Goal: Task Accomplishment & Management: Complete application form

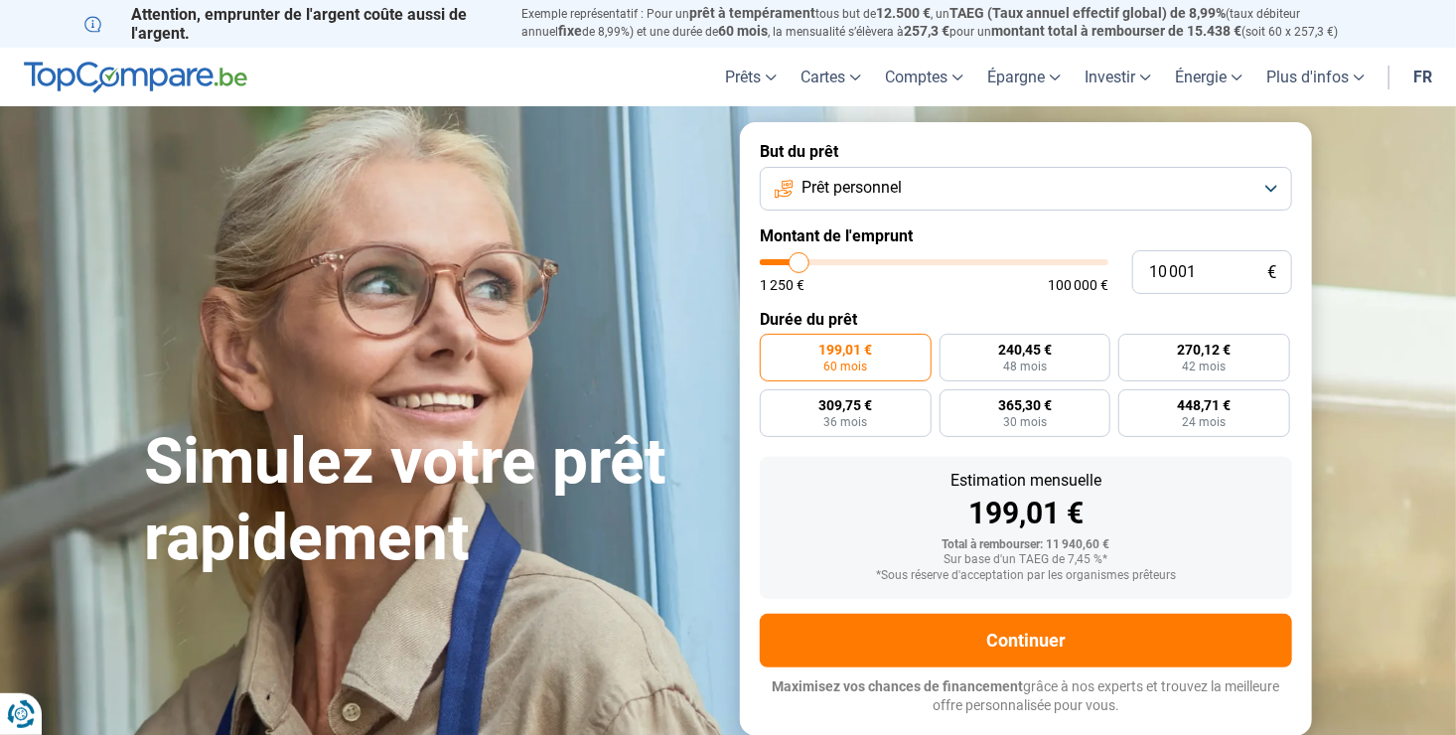
drag, startPoint x: 800, startPoint y: 276, endPoint x: 827, endPoint y: 262, distance: 30.2
click at [910, 274] on div "1 250 € 100 000 €" at bounding box center [934, 275] width 349 height 33
type input "10 750"
type input "10750"
type input "11 500"
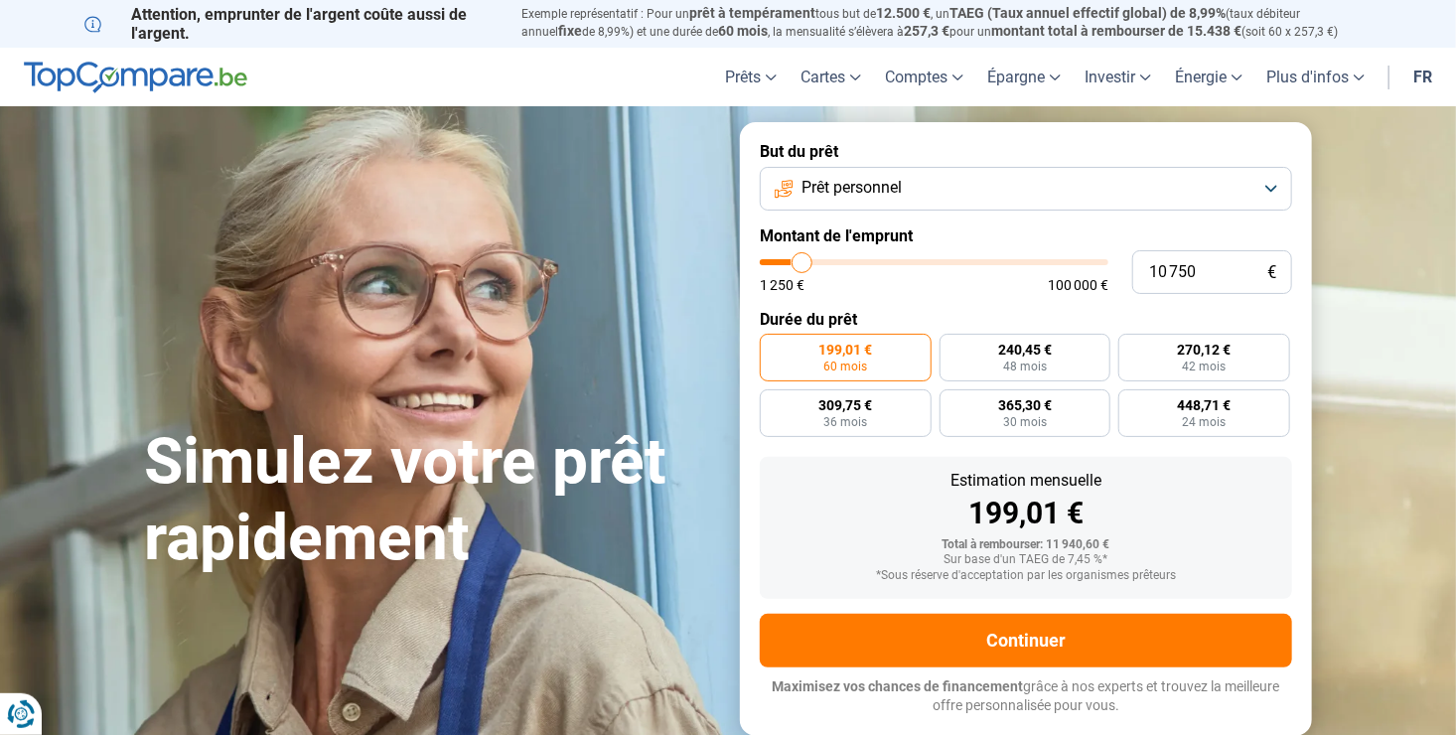
type input "11500"
type input "12 250"
type input "12250"
type input "13 000"
type input "13000"
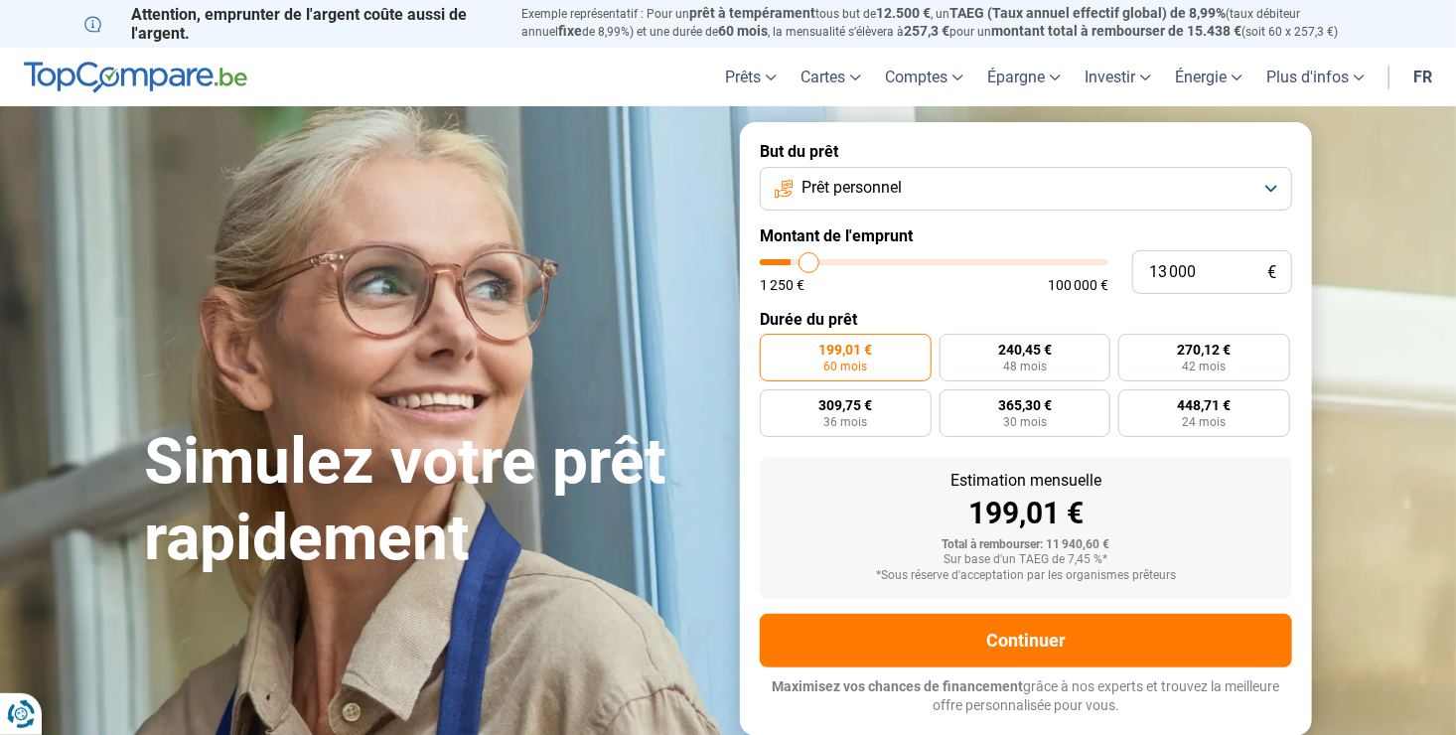
type input "14 000"
type input "14000"
type input "14 750"
type input "14750"
type input "16 500"
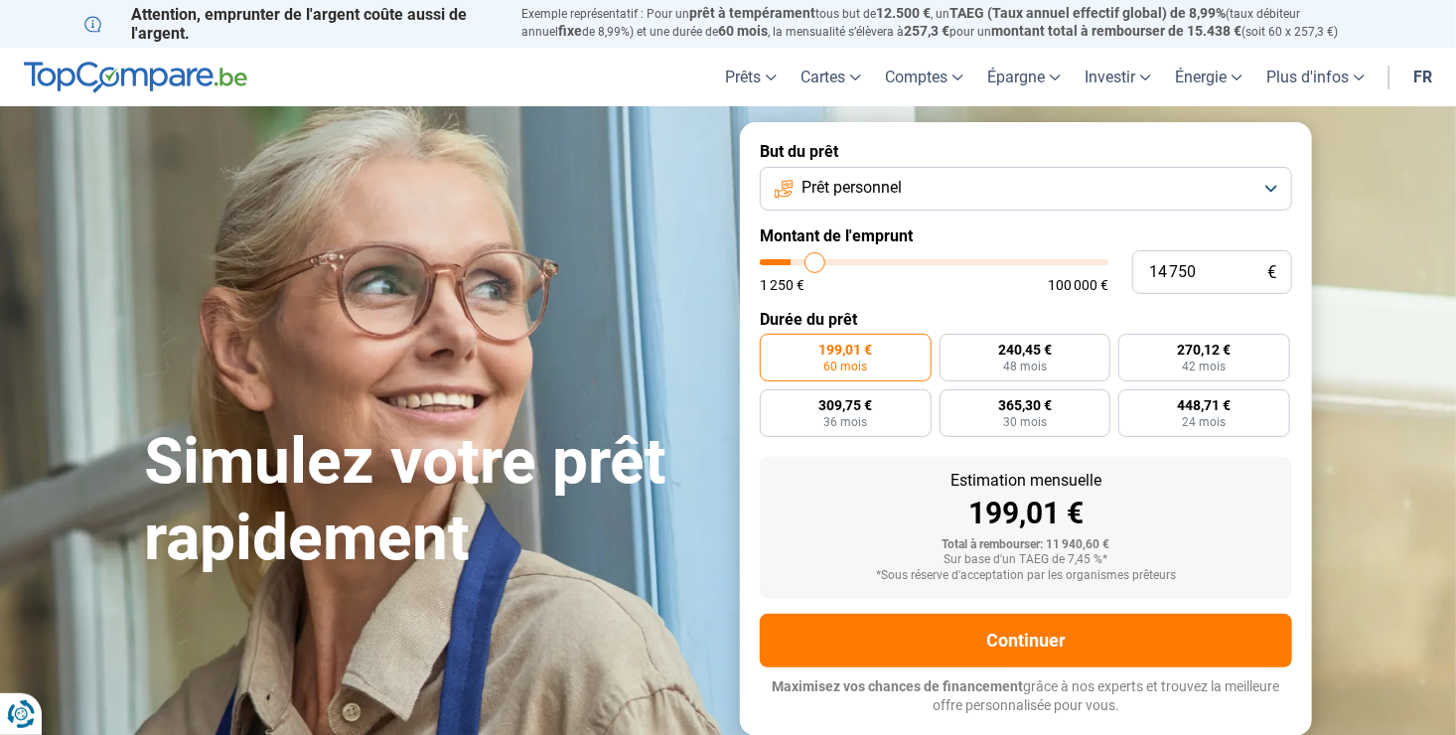
type input "16500"
type input "17 250"
type input "17250"
type input "18 500"
type input "18500"
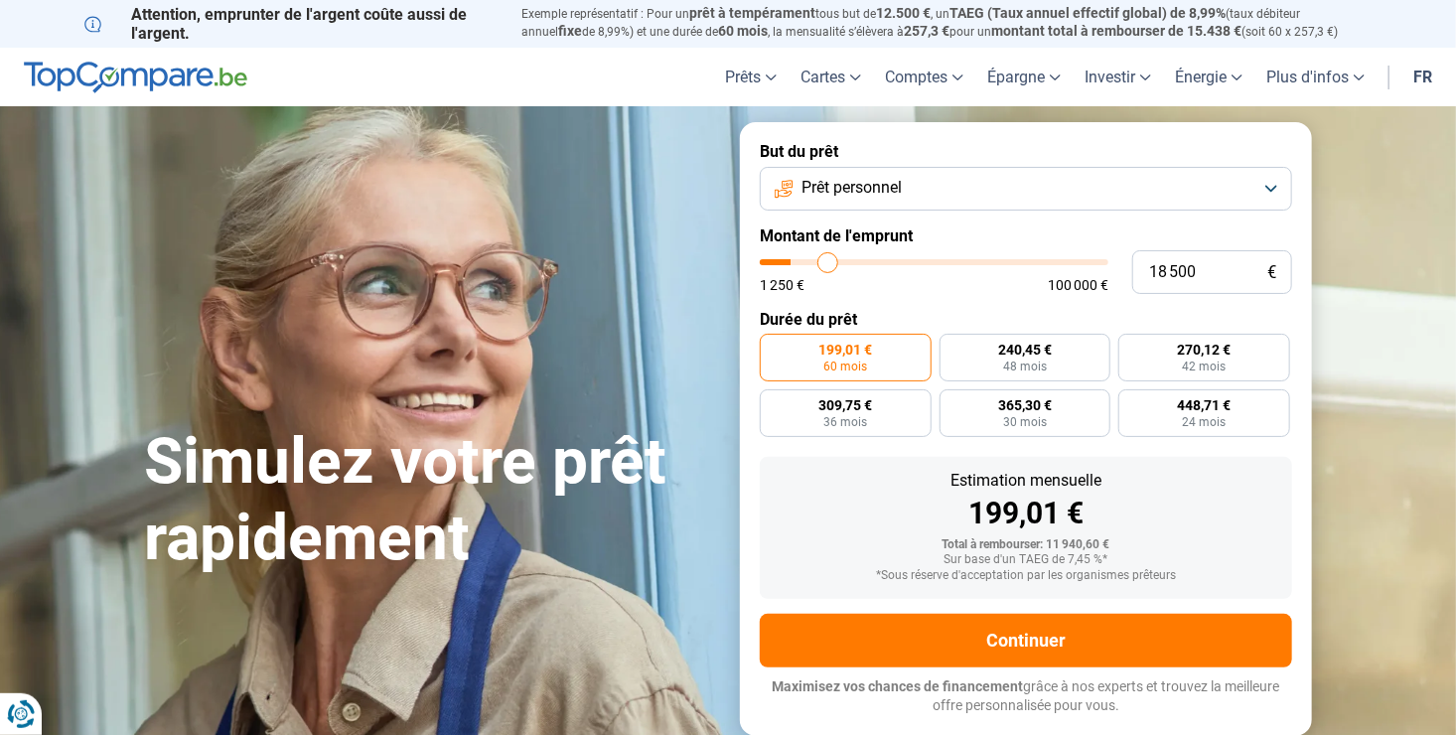
type input "19 250"
type input "19250"
type input "20 250"
type input "20250"
type input "21 500"
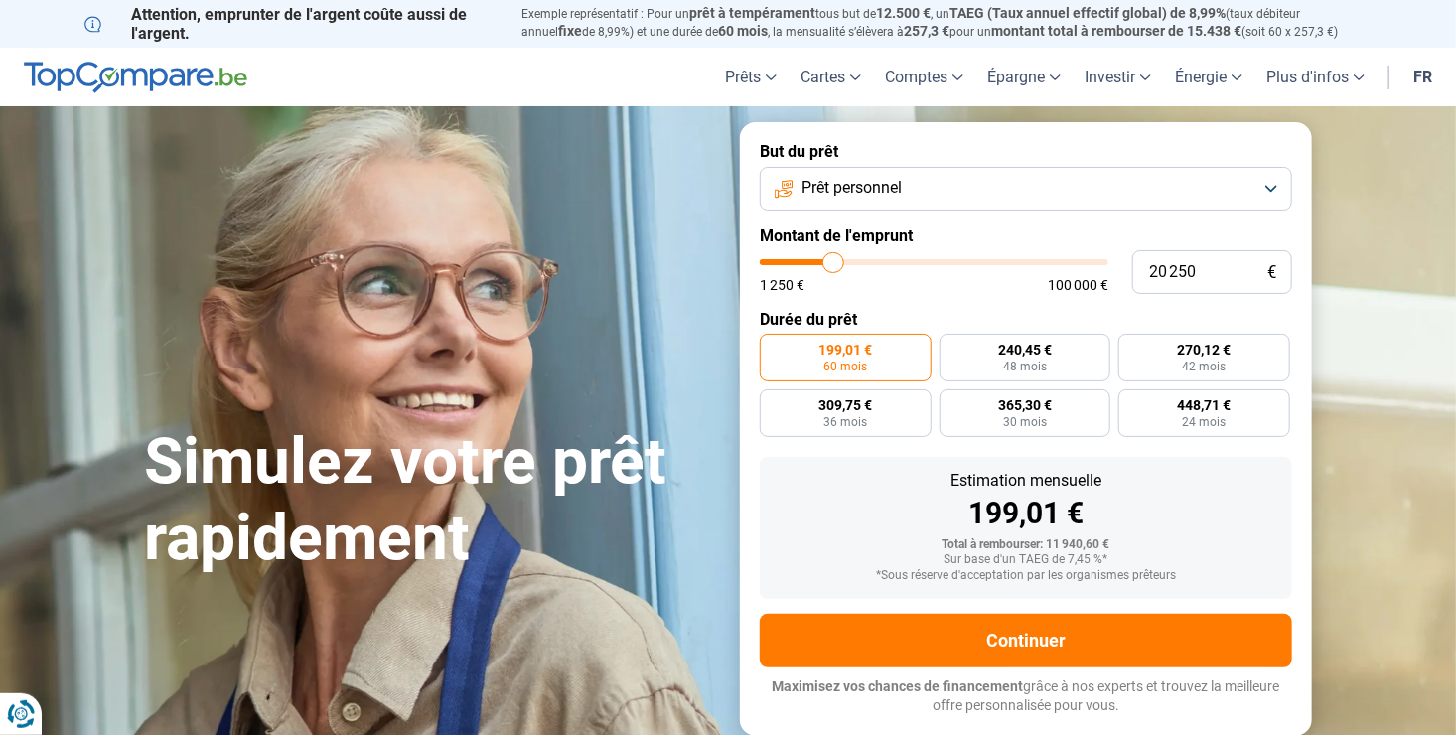
type input "21500"
type input "23 250"
type input "23250"
type input "25 000"
type input "25000"
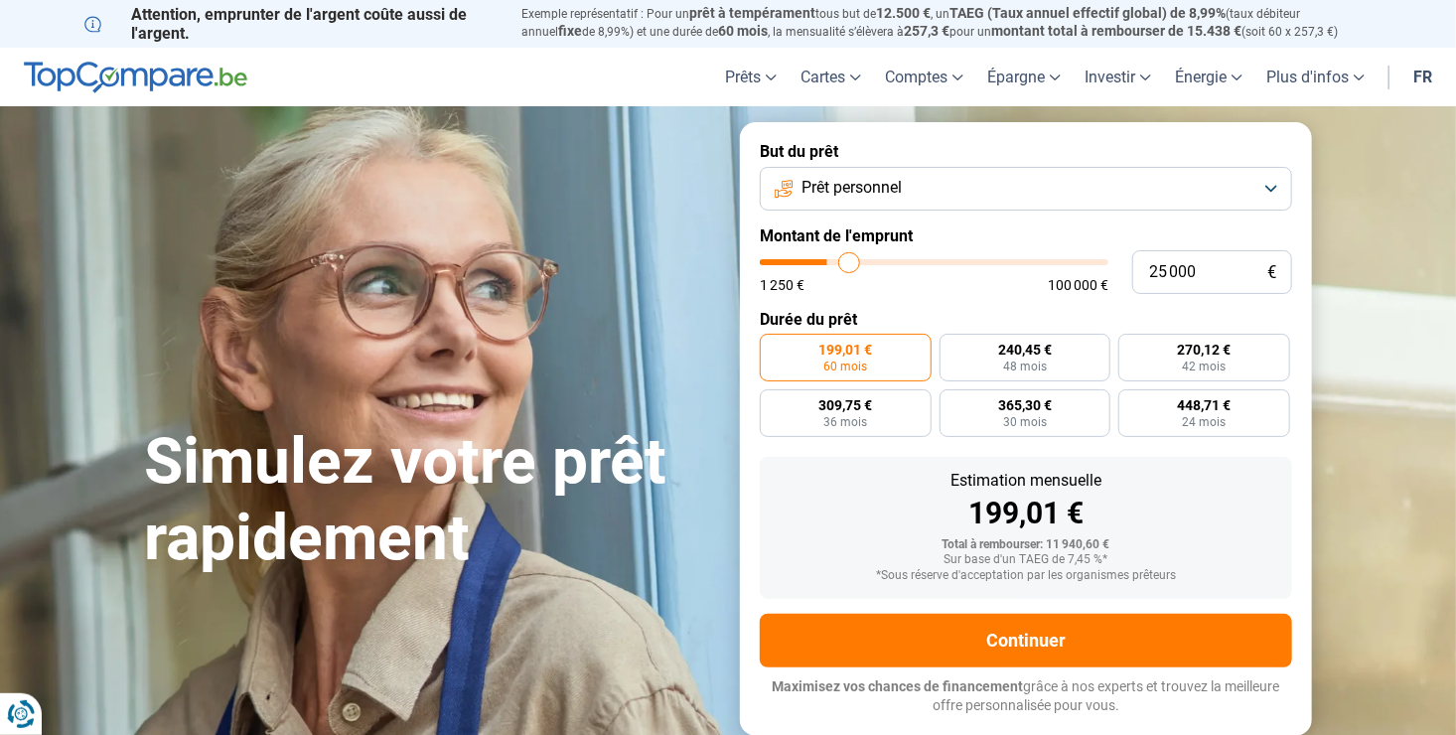
type input "26 250"
type input "26250"
type input "27 500"
type input "27500"
type input "28 250"
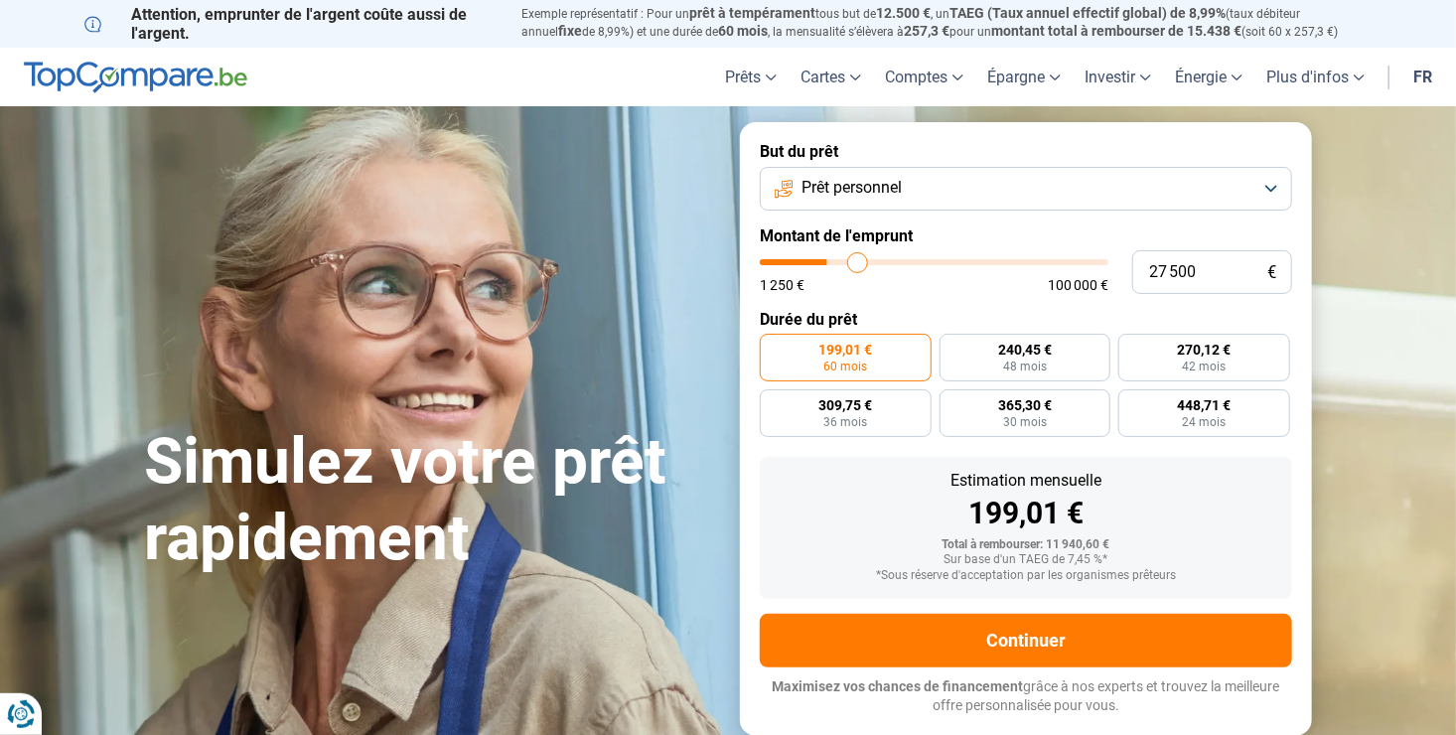
type input "28250"
type input "29 250"
type input "29250"
type input "30 500"
type input "30500"
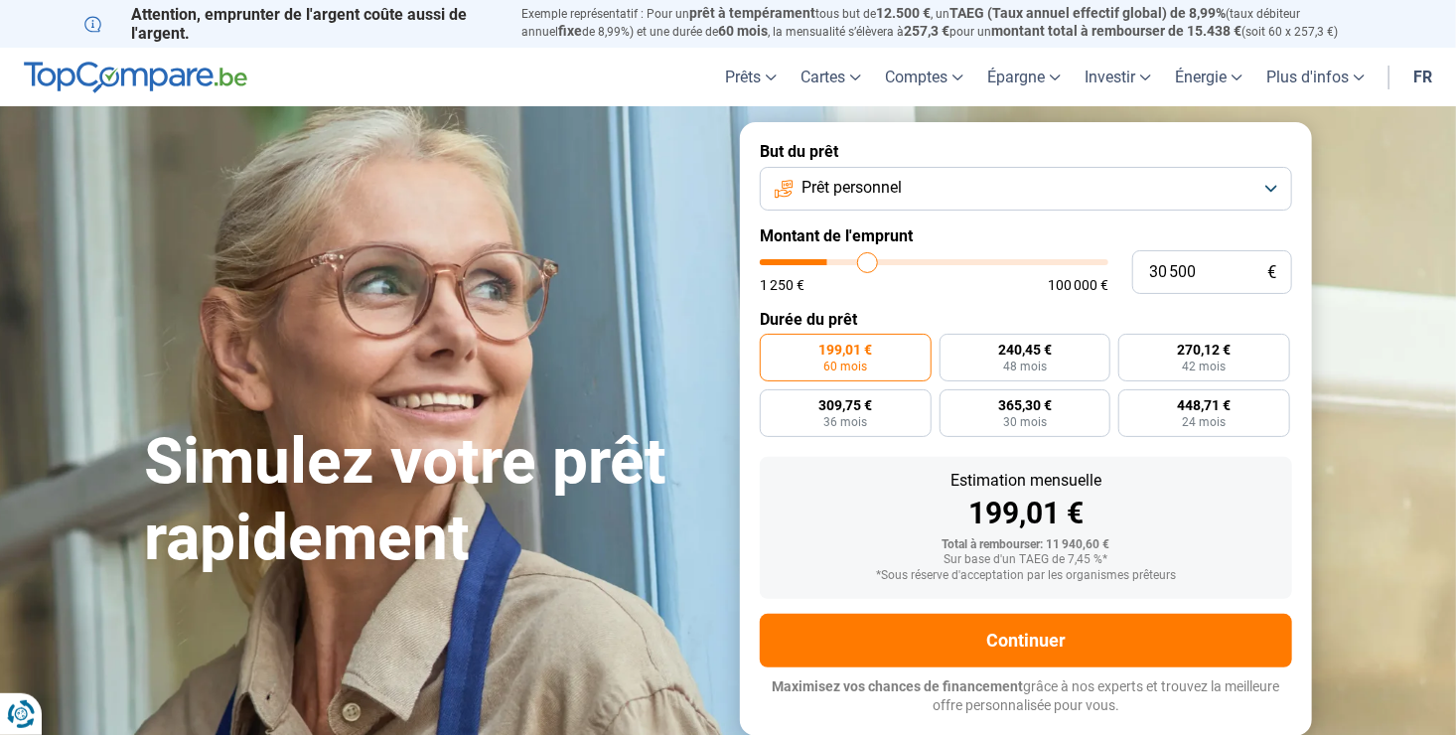
type input "32 250"
type input "32250"
type input "33 250"
type input "33250"
type input "34 500"
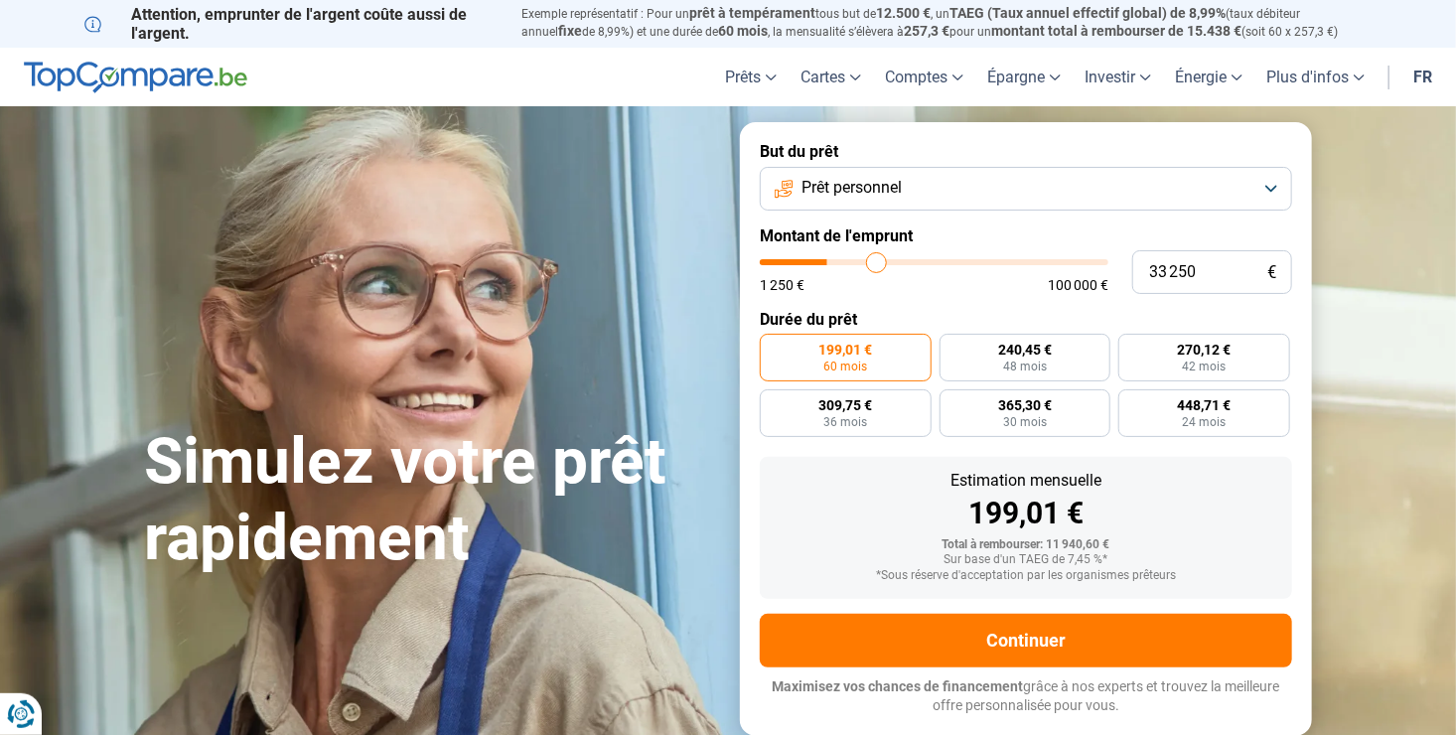
type input "34500"
type input "35 500"
type input "35500"
type input "36 250"
type input "36250"
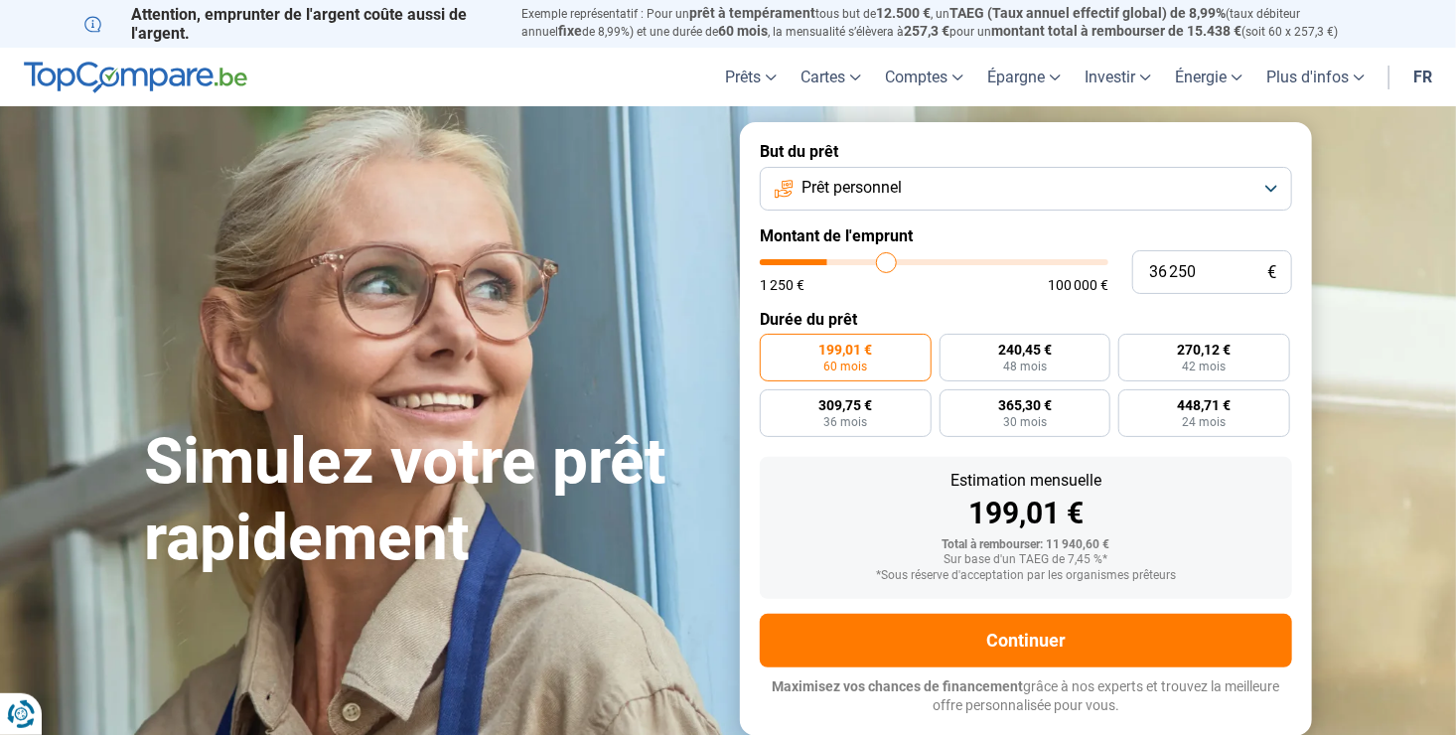
type input "37 500"
type input "37500"
type input "38 250"
type input "38250"
type input "39 250"
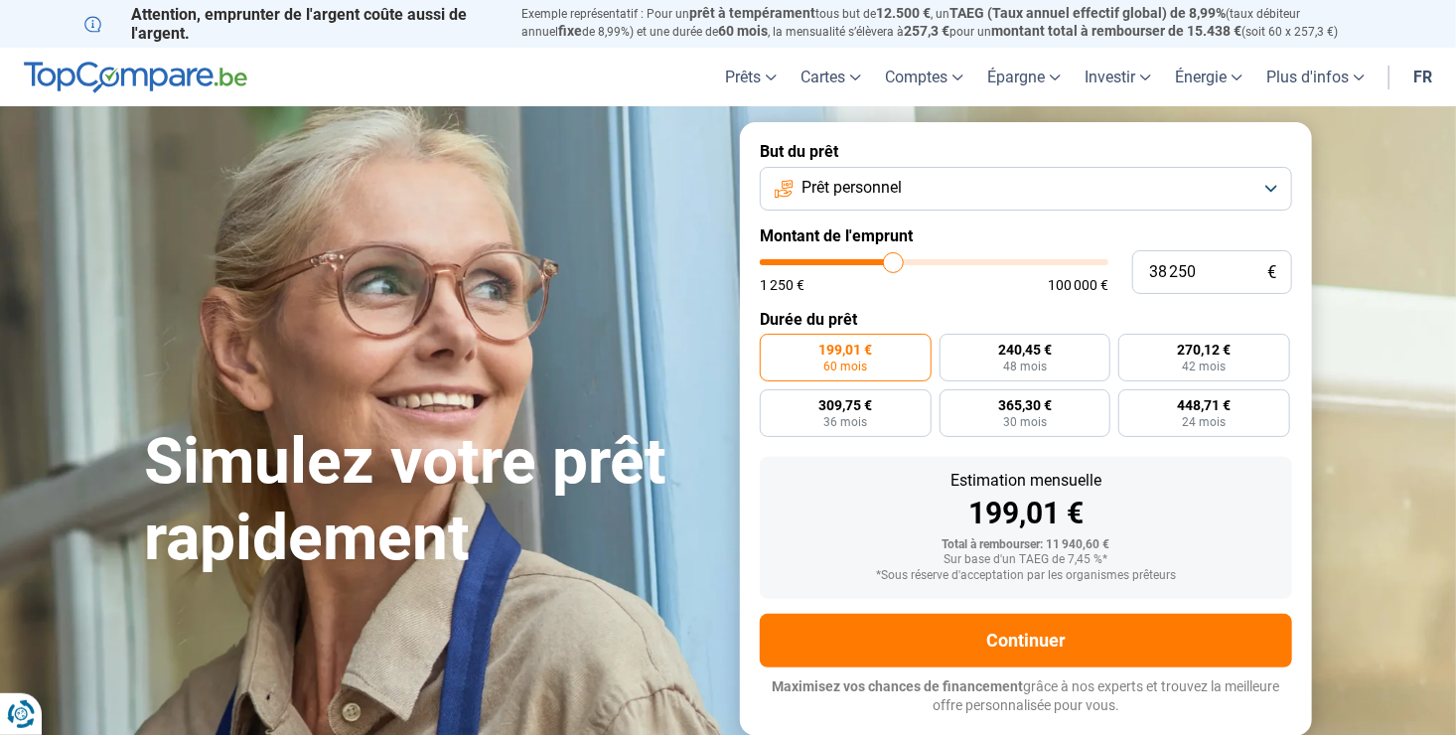
type input "39250"
type input "39 500"
type input "39500"
type input "39 750"
type input "39750"
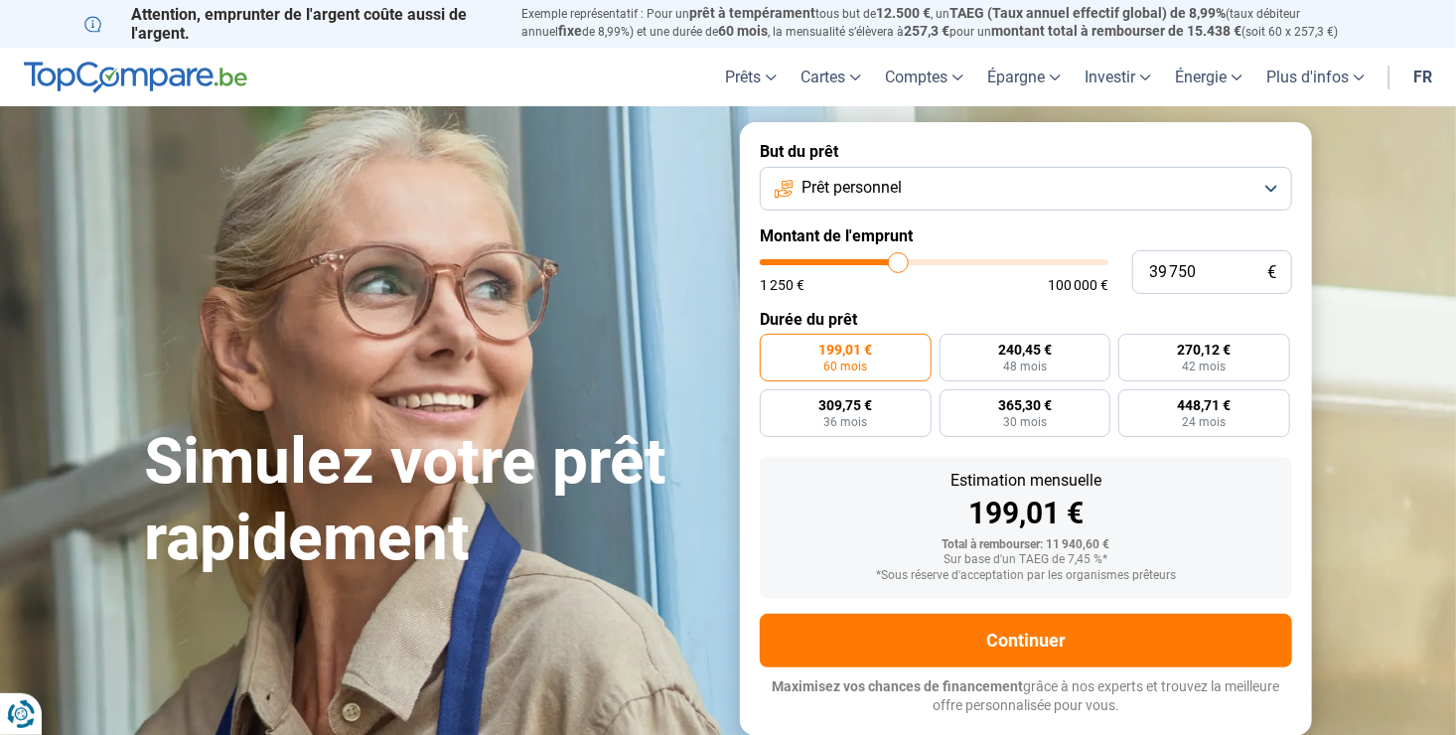
type input "40 250"
type input "40250"
type input "41 750"
type input "41750"
type input "45 000"
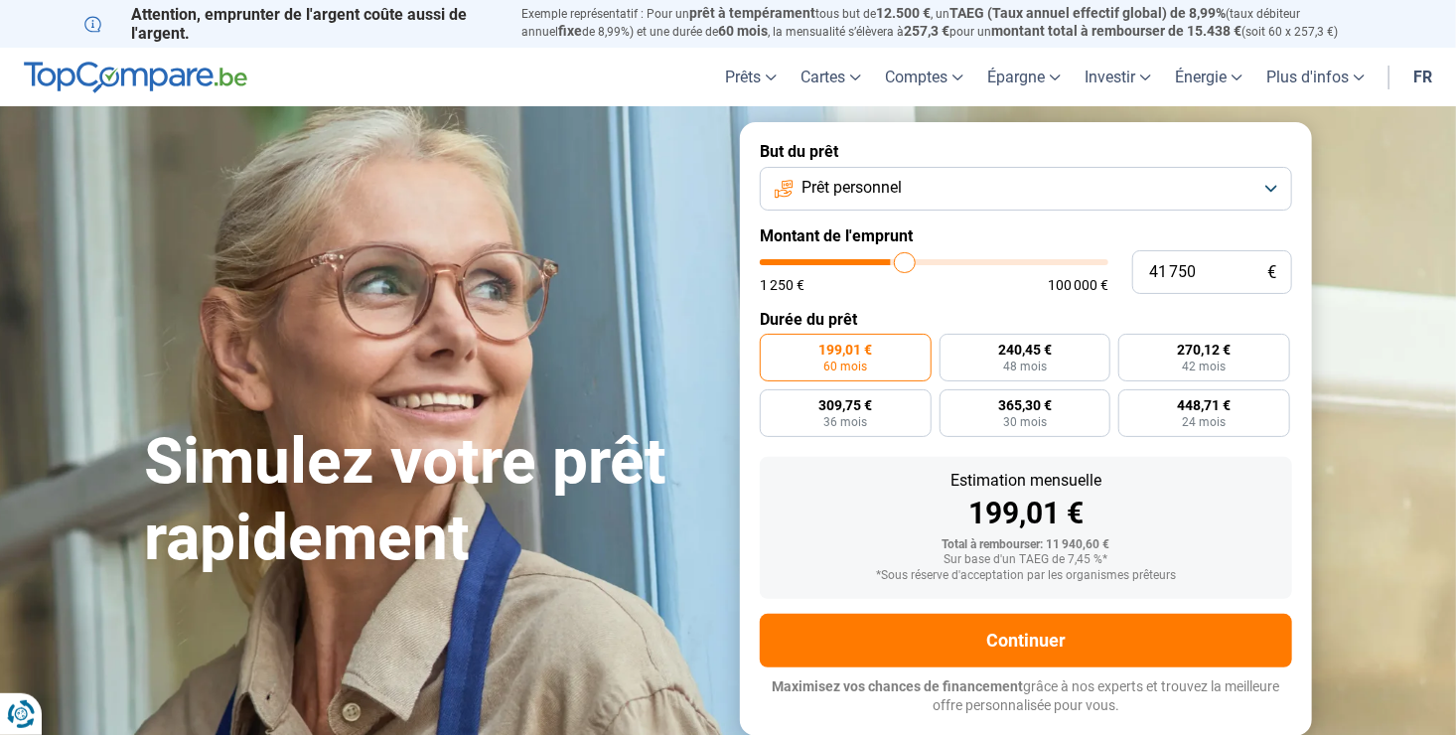
type input "45000"
type input "48 250"
type input "48250"
type input "51 000"
type input "51000"
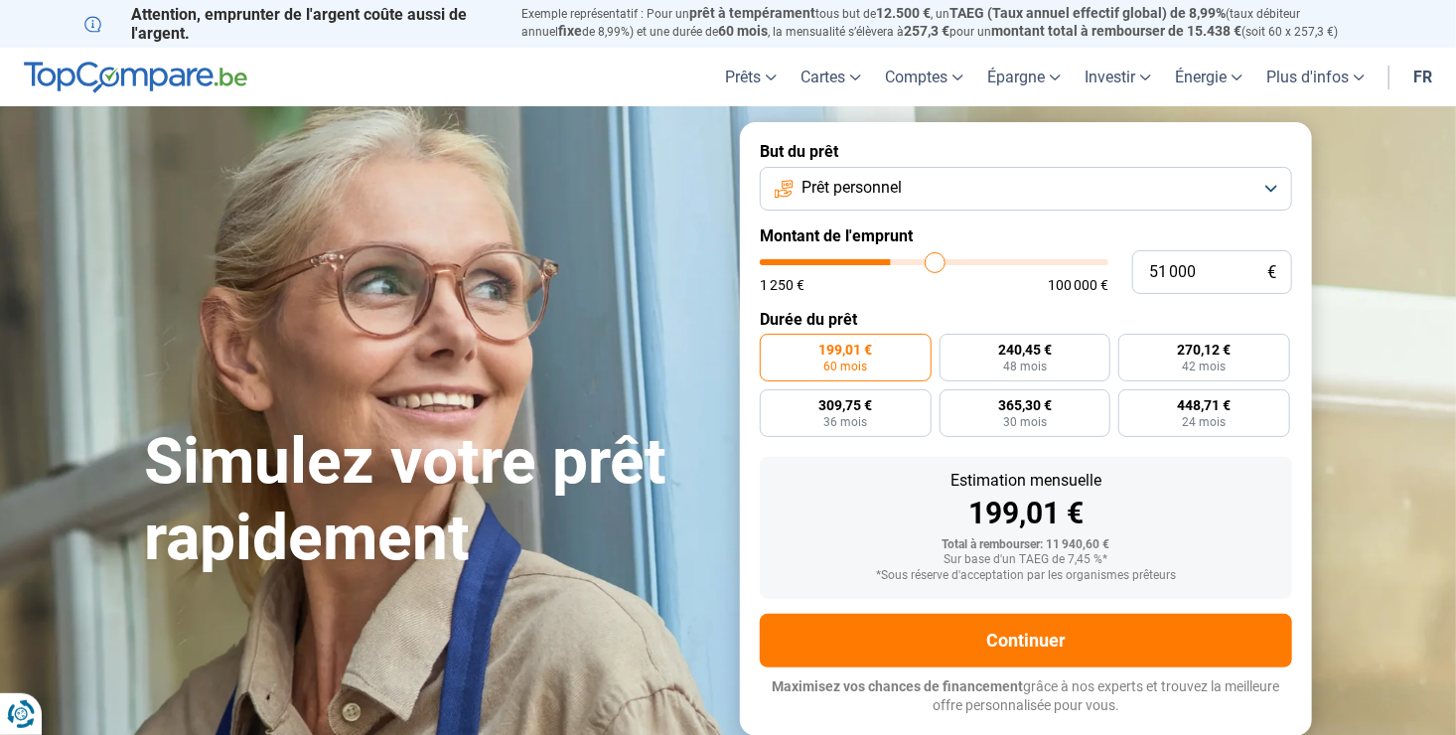
type input "52 500"
type input "52500"
type input "53 500"
type input "53500"
type input "53 750"
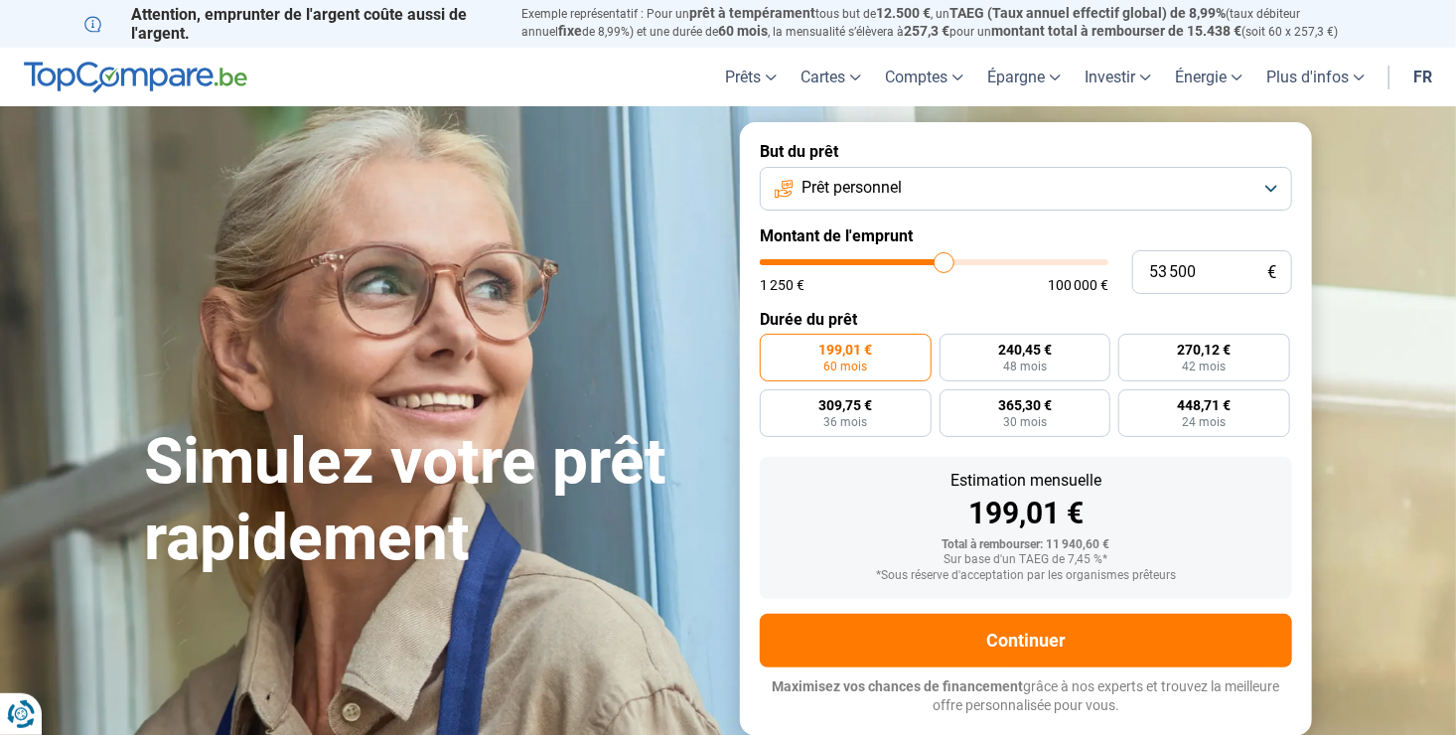
type input "53750"
type input "54 000"
type input "54000"
type input "54 750"
type input "54750"
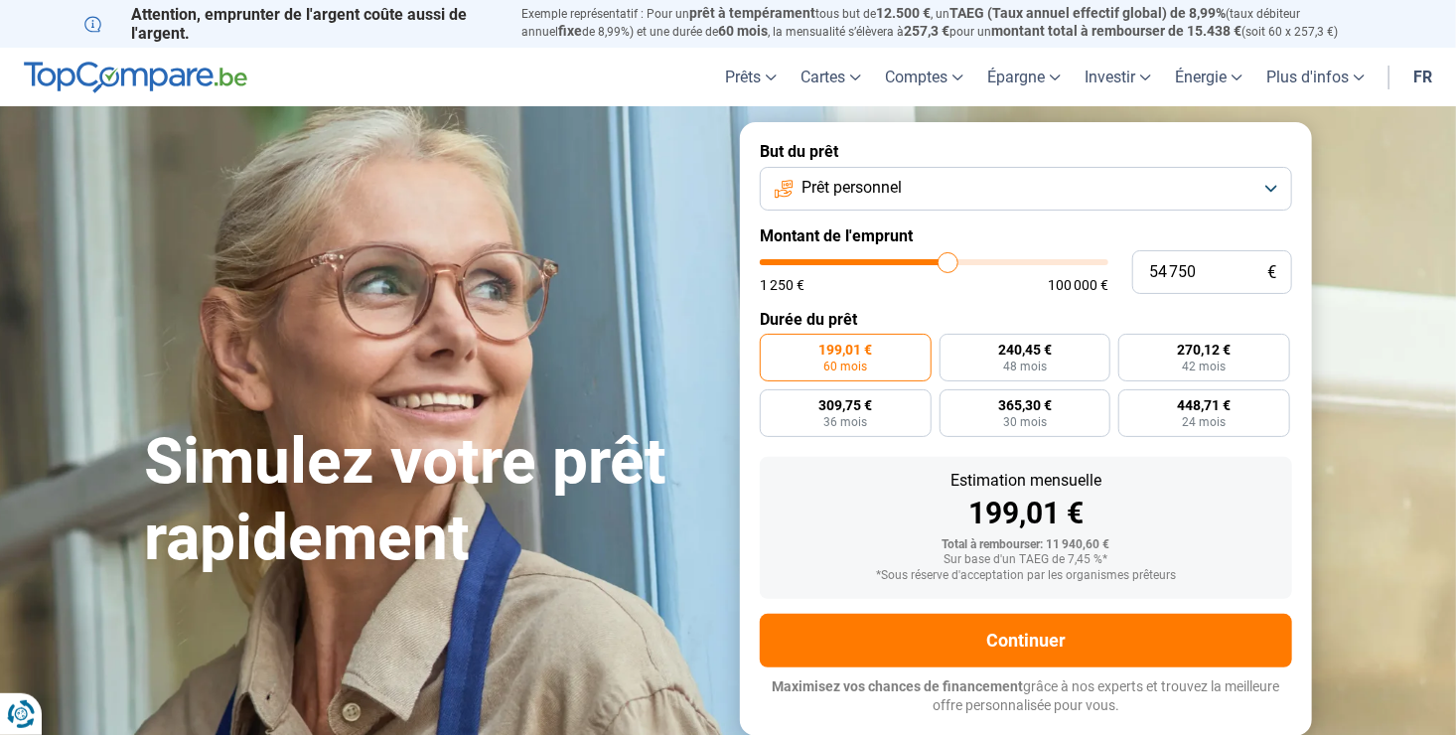
type input "55 500"
type input "55500"
type input "57 000"
type input "57000"
type input "58 000"
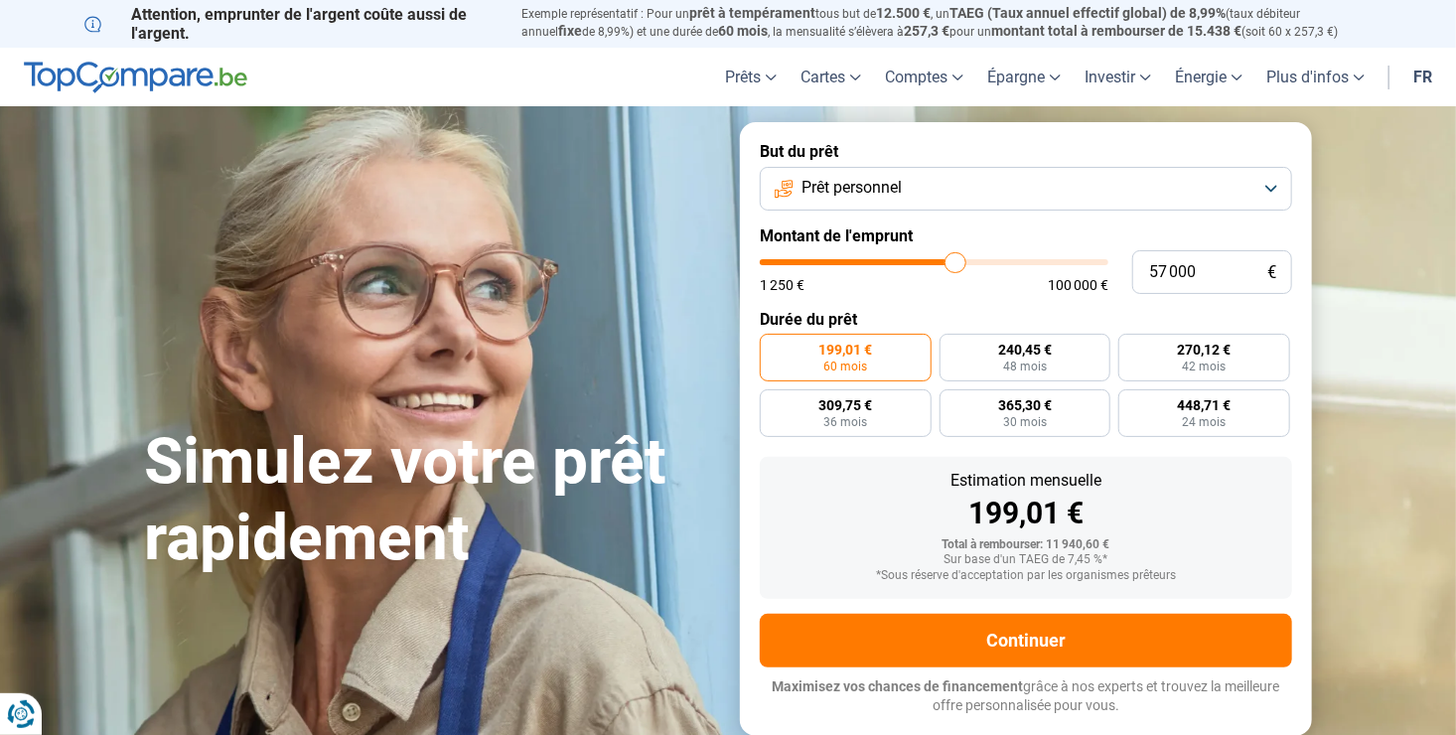
type input "58000"
type input "58 500"
type input "58500"
type input "58 750"
type input "58750"
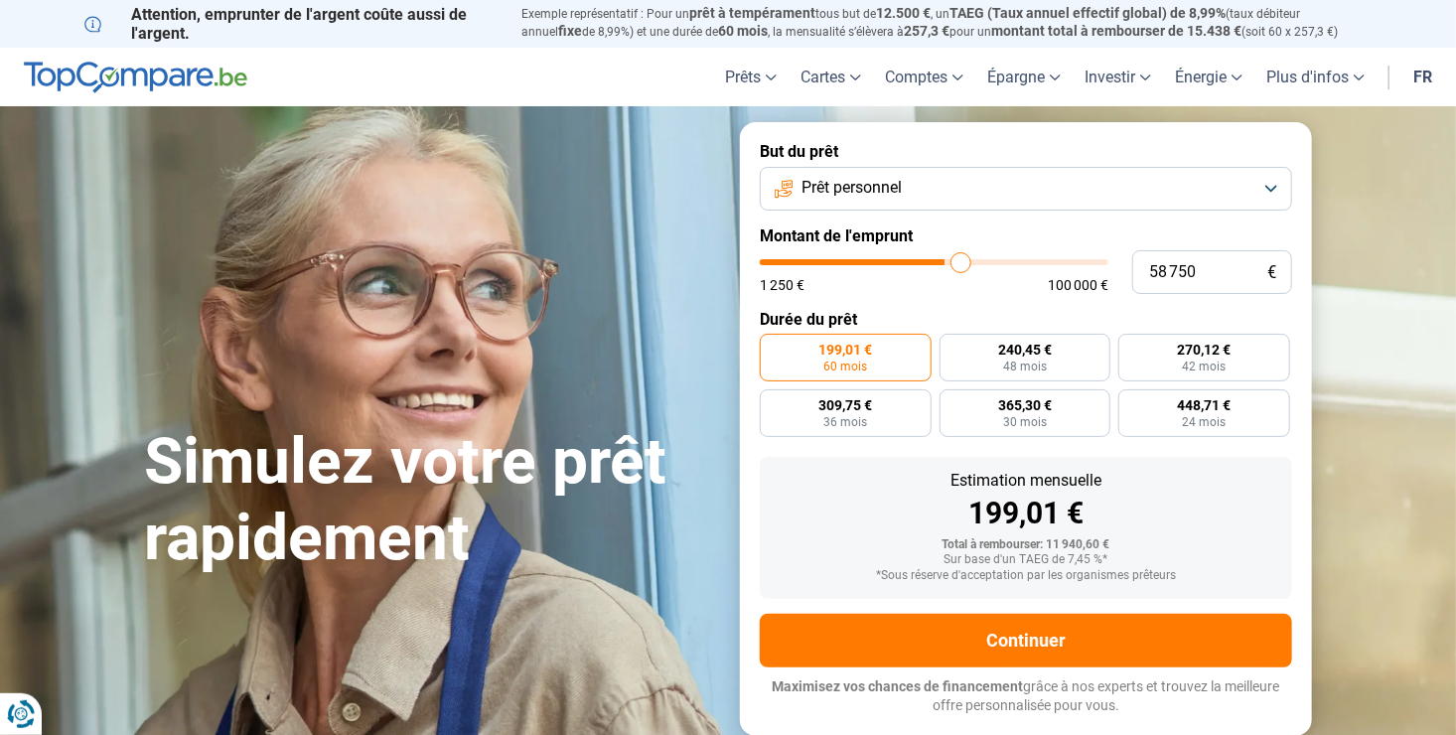
type input "59 250"
type input "59250"
type input "62 250"
type input "62250"
type input "65 500"
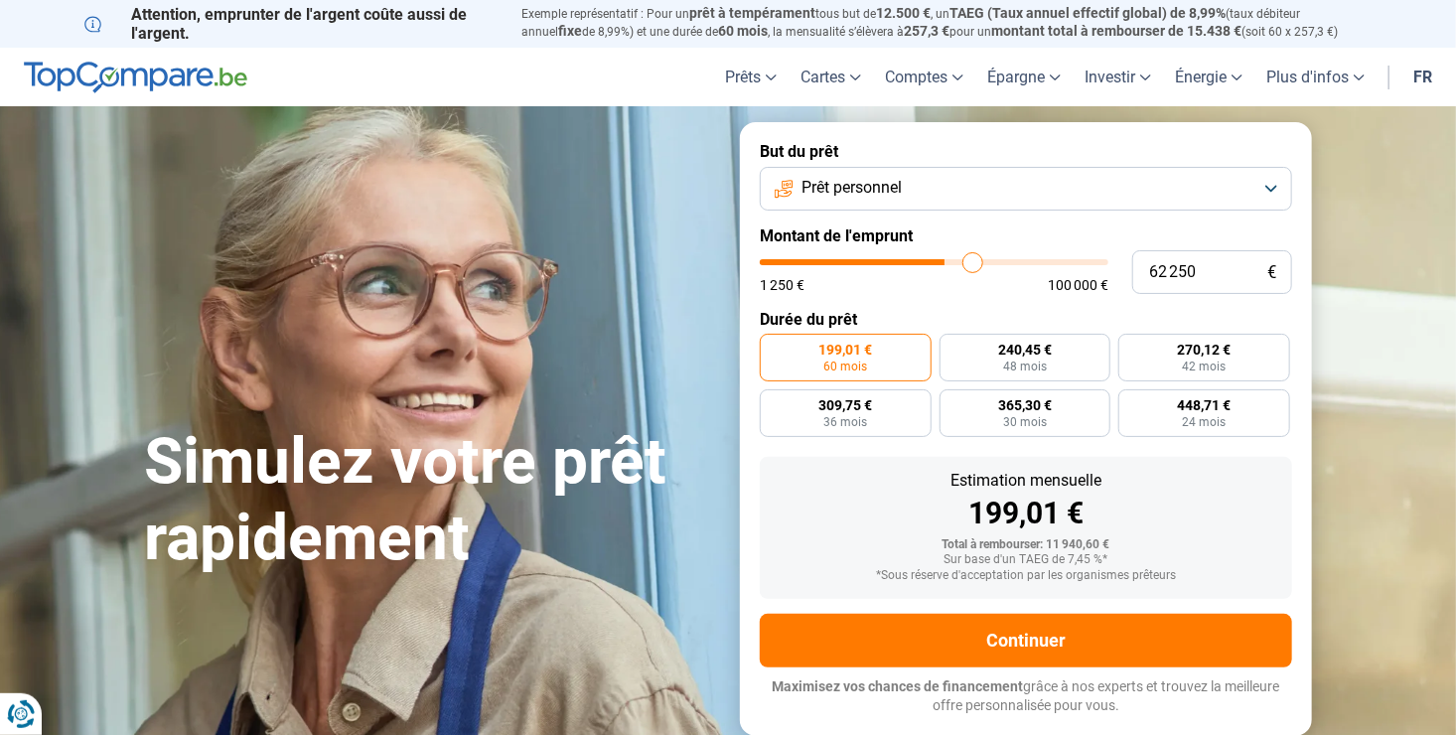
type input "65500"
type input "68 250"
type input "68250"
type input "69 750"
type input "69750"
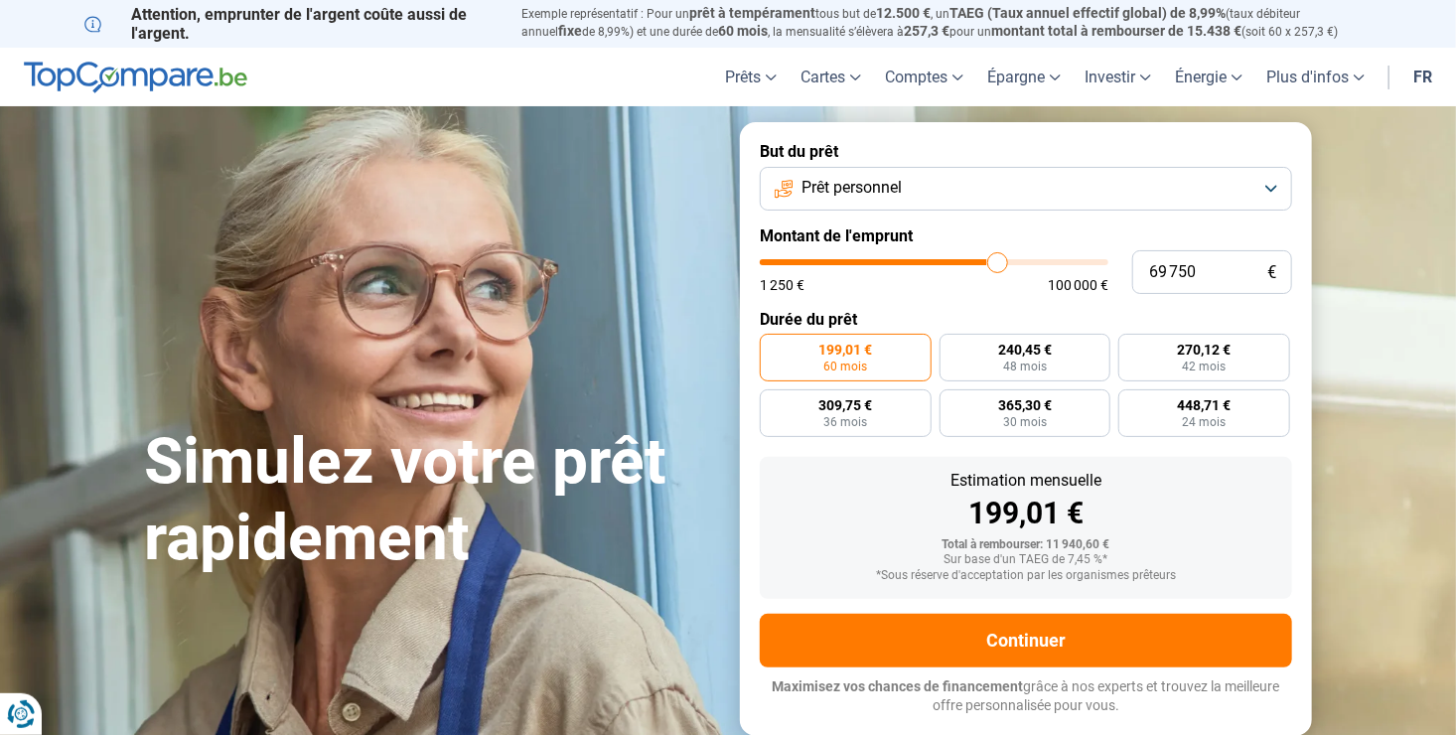
type input "70 000"
type input "70000"
type input "69 500"
type input "69500"
type input "68 750"
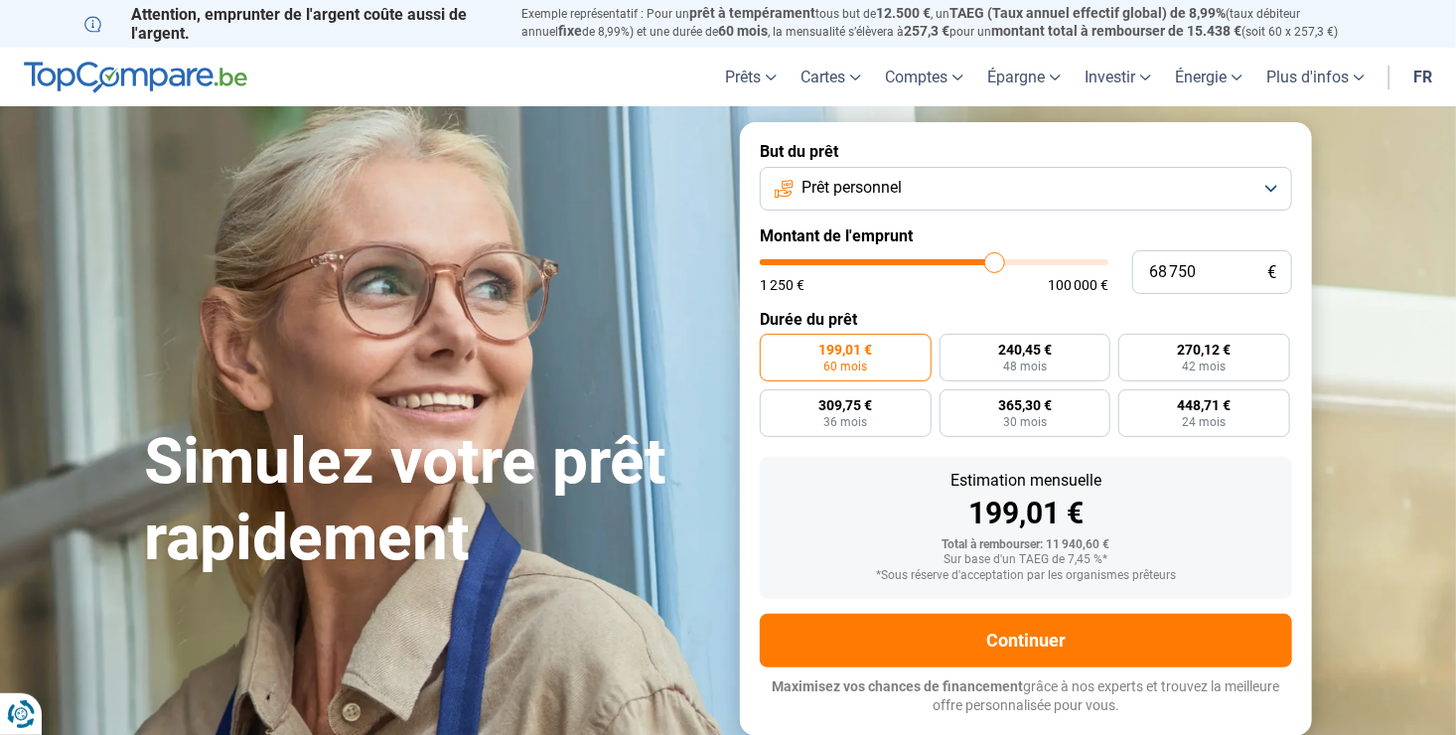
drag, startPoint x: 802, startPoint y: 269, endPoint x: 993, endPoint y: 292, distance: 192.1
type input "68750"
click at [994, 265] on input "range" at bounding box center [934, 262] width 349 height 6
radio input "false"
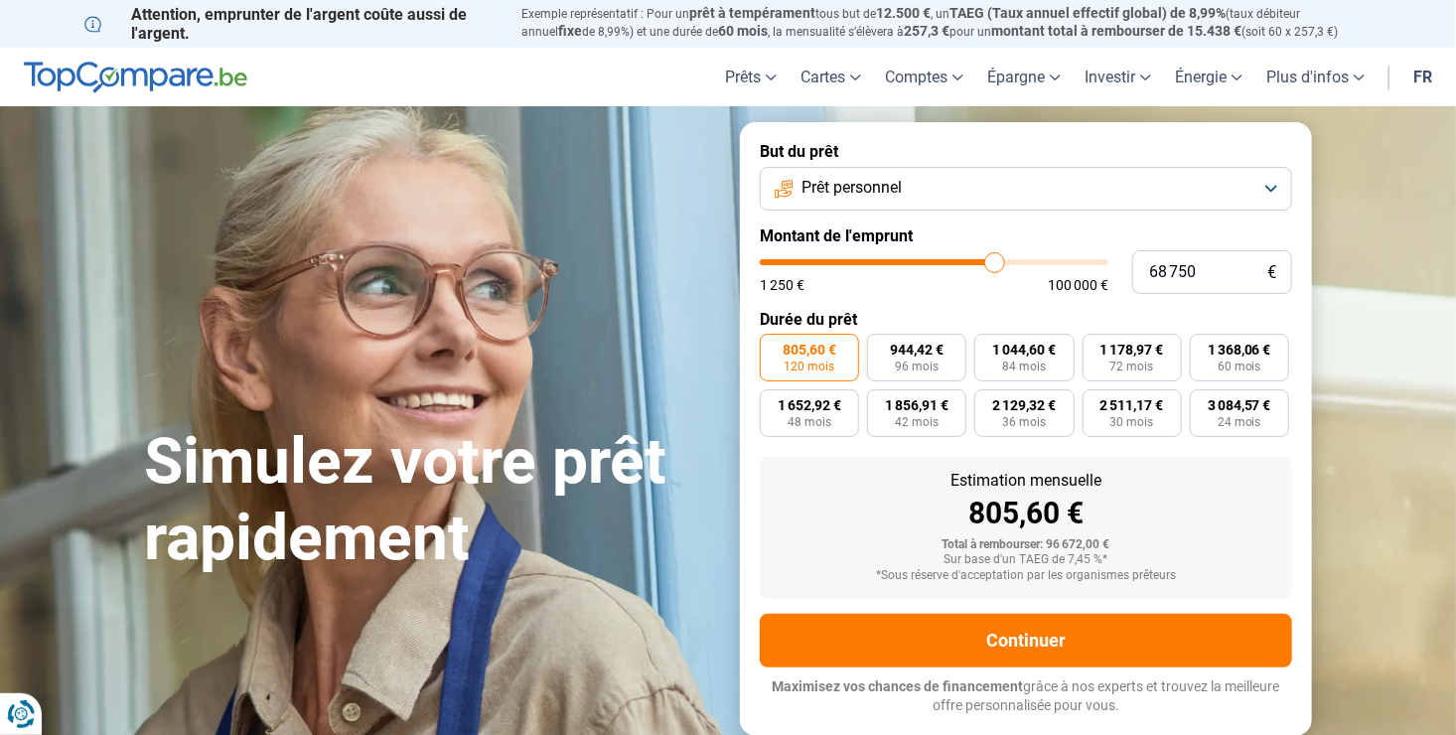
type input "70 500"
type input "70500"
type input "69 250"
type input "69250"
type input "68 000"
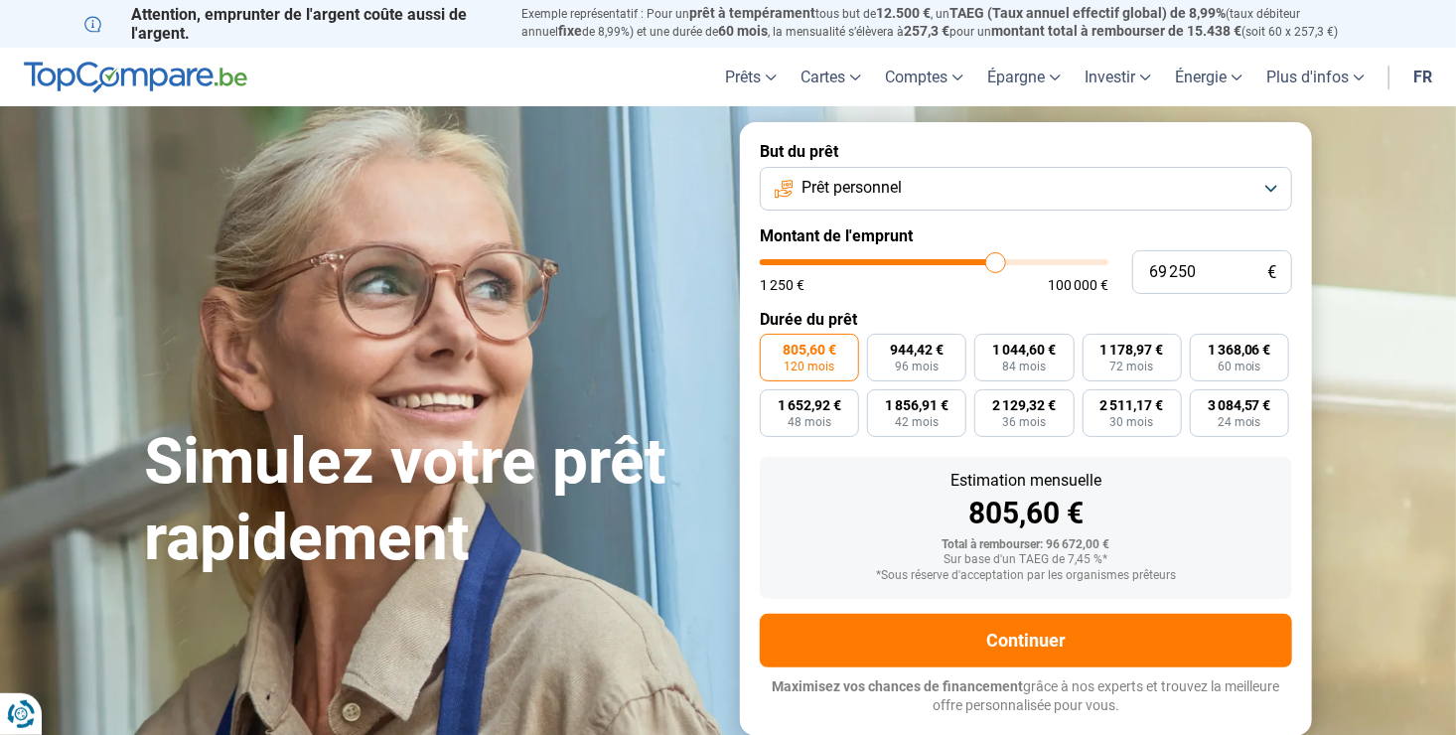
type input "68000"
type input "67 000"
type input "67000"
type input "66 000"
type input "66000"
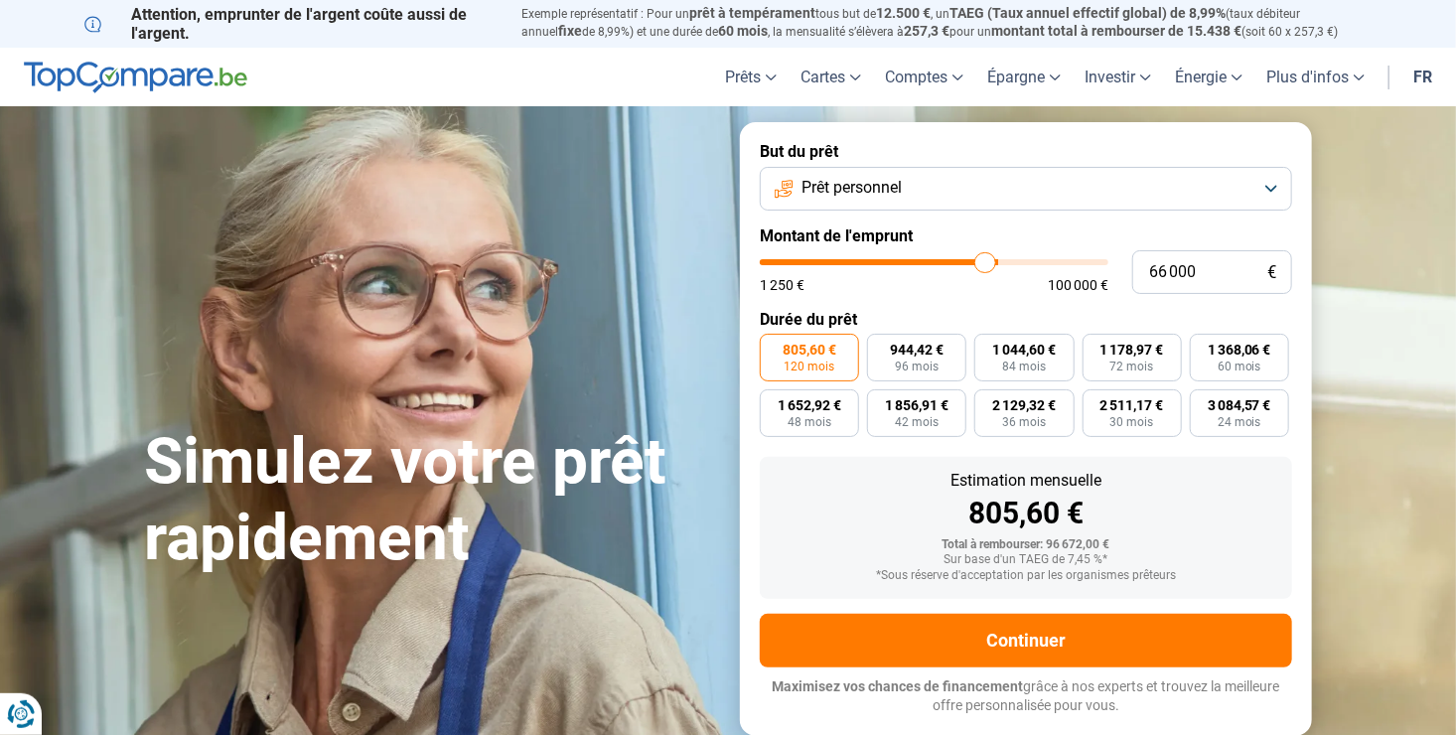
type input "65 250"
type input "65250"
type input "64 750"
type input "64750"
type input "64 250"
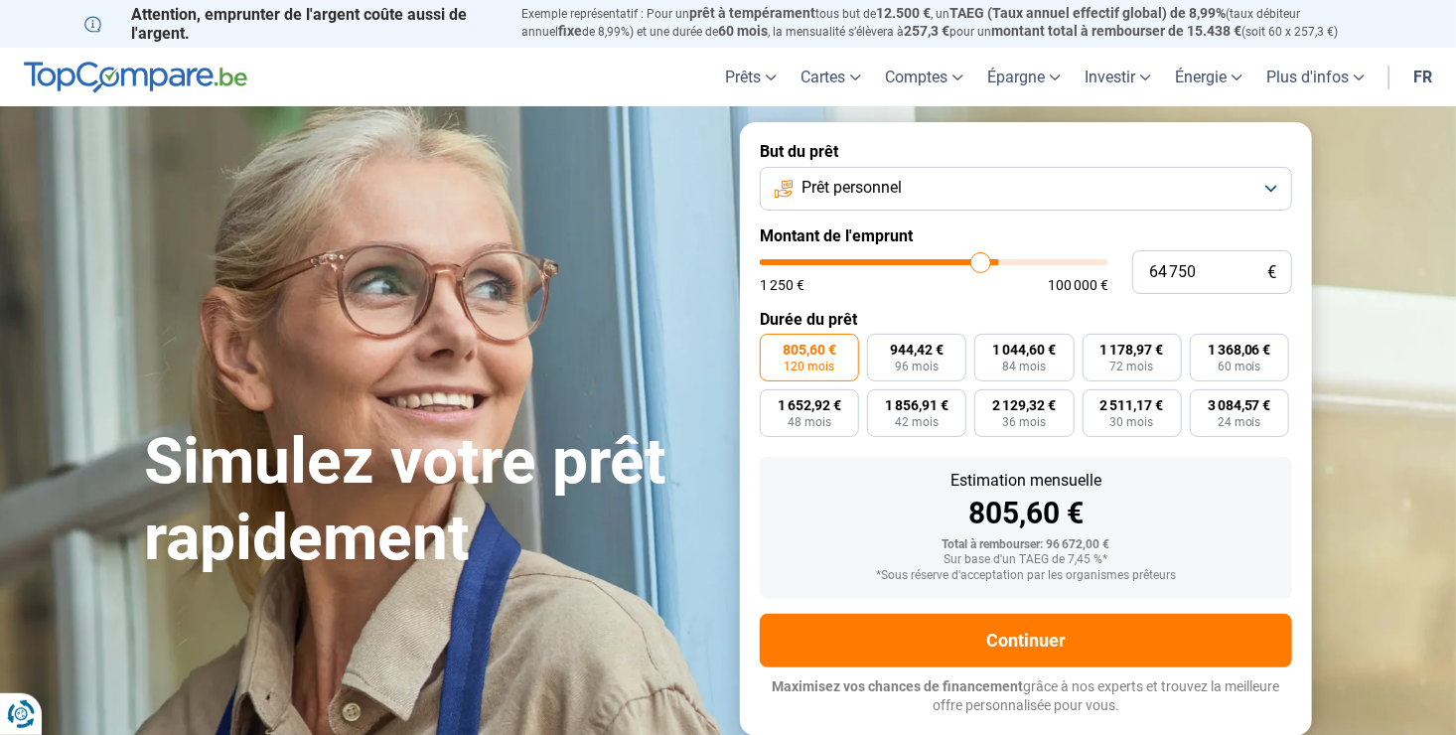
type input "64250"
type input "63 750"
type input "63750"
type input "63 250"
type input "63250"
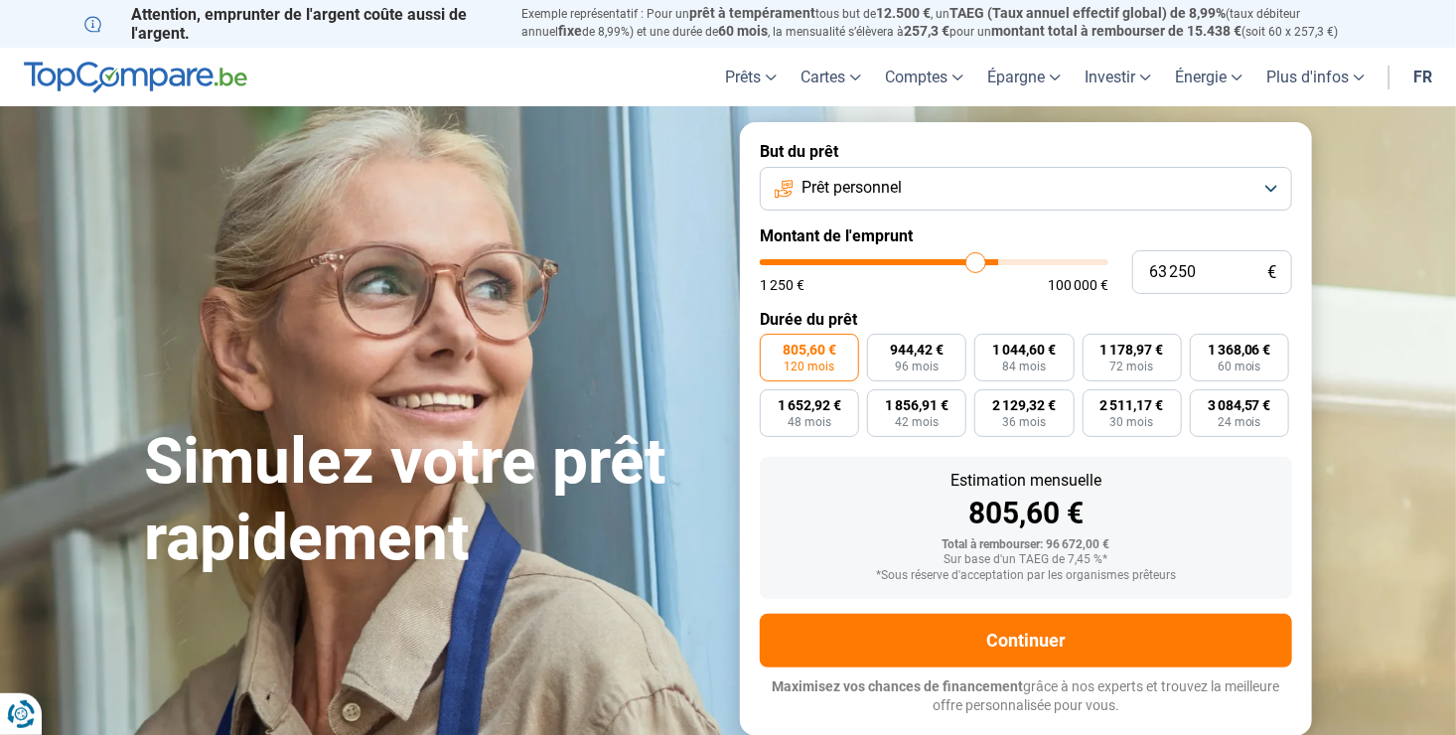
type input "62 500"
type input "62500"
type input "61 500"
type input "61500"
type input "60 250"
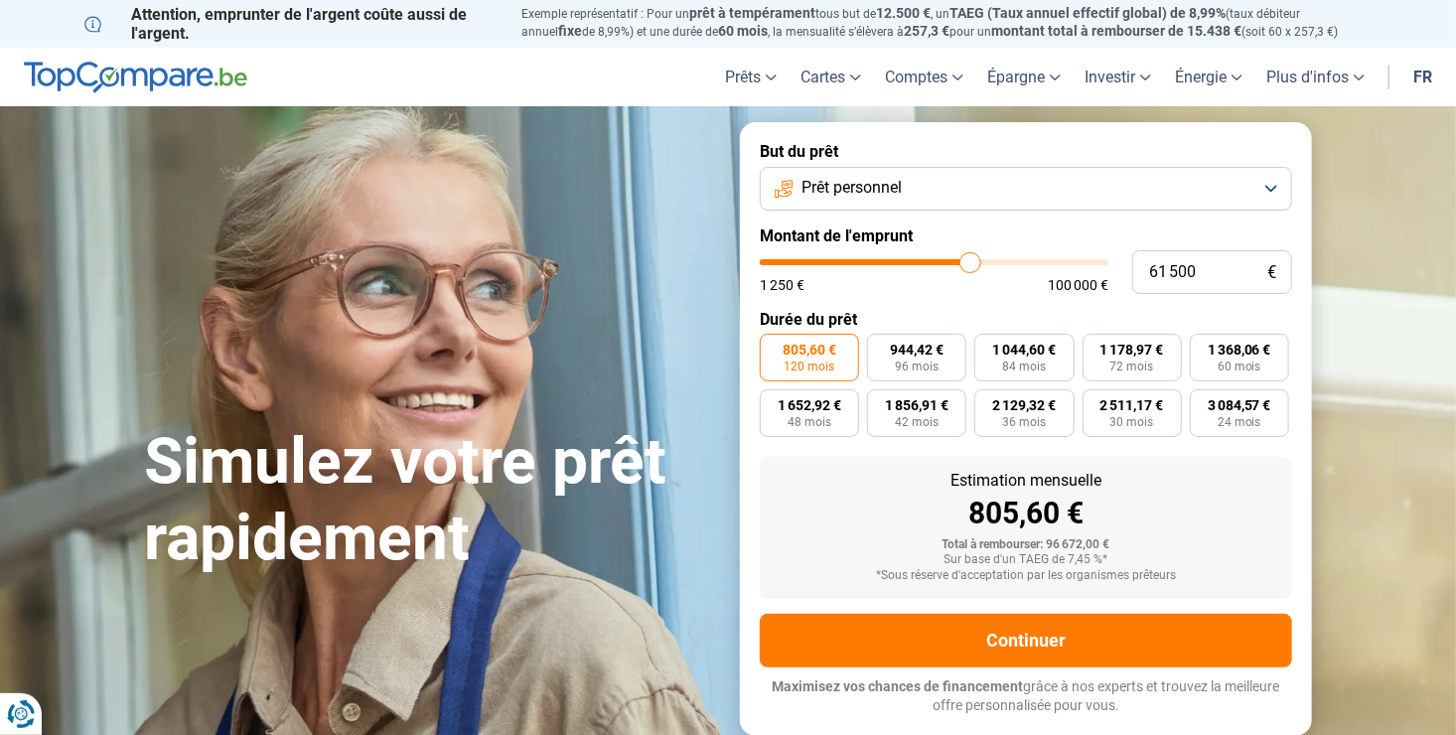
type input "60250"
type input "58 500"
type input "58500"
type input "56 500"
type input "56500"
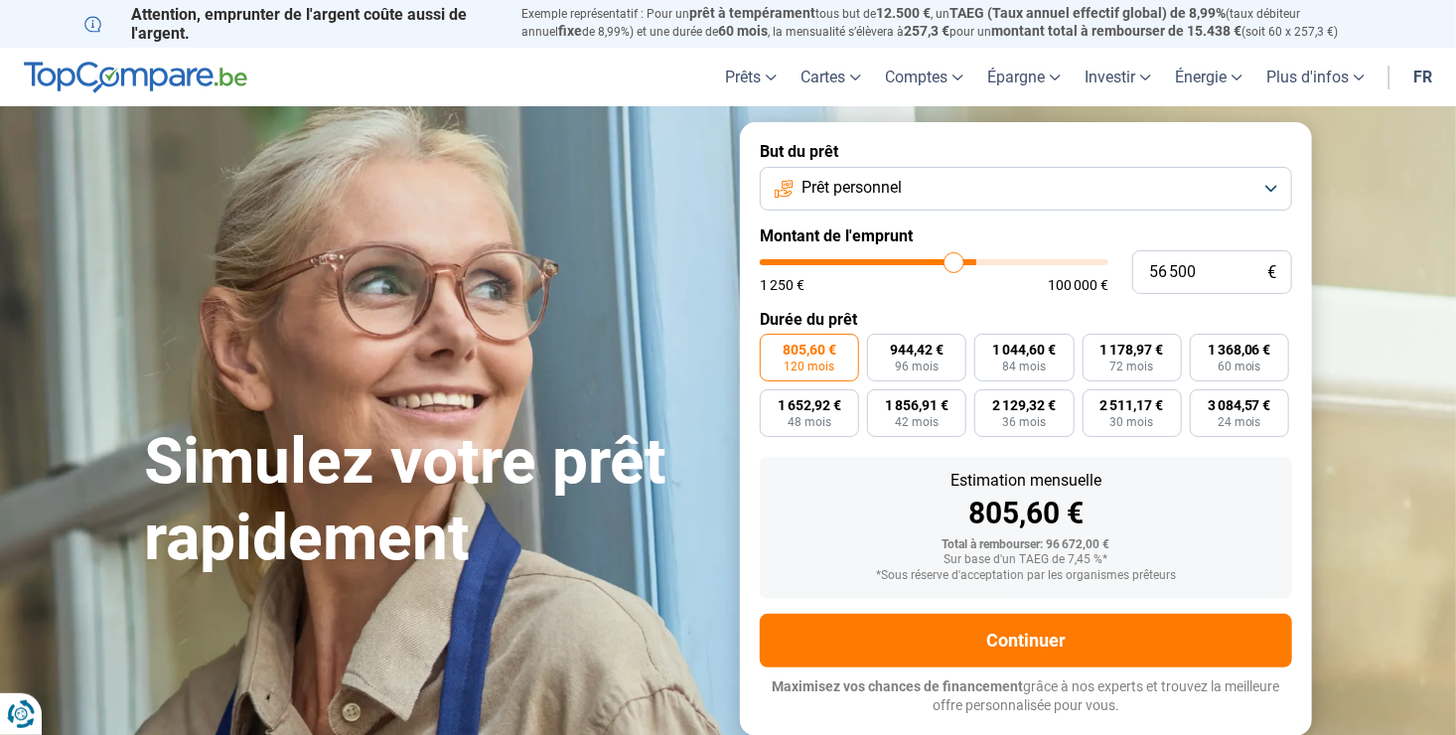
type input "55 000"
type input "55000"
type input "54 000"
type input "54000"
type input "53 750"
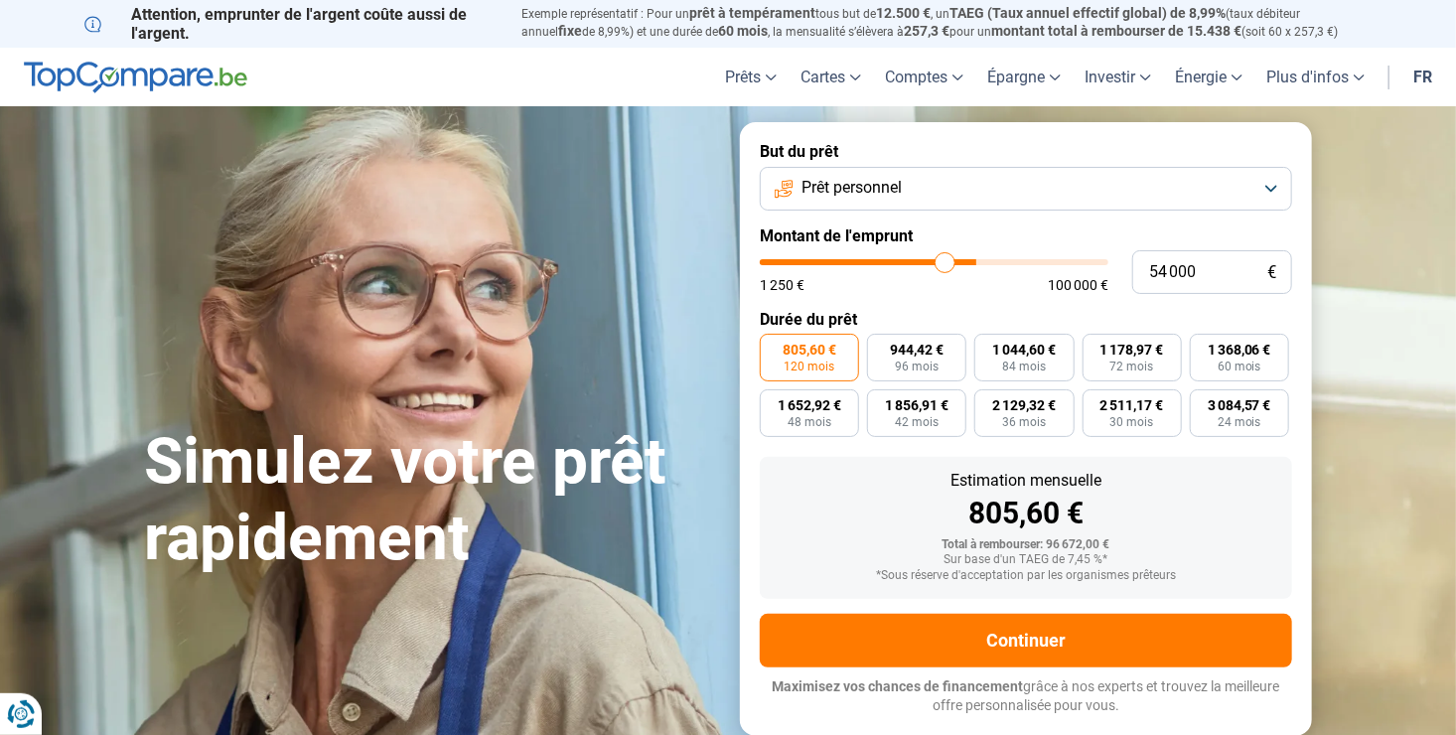
type input "53750"
type input "48 250"
type input "48250"
type input "45 250"
type input "45250"
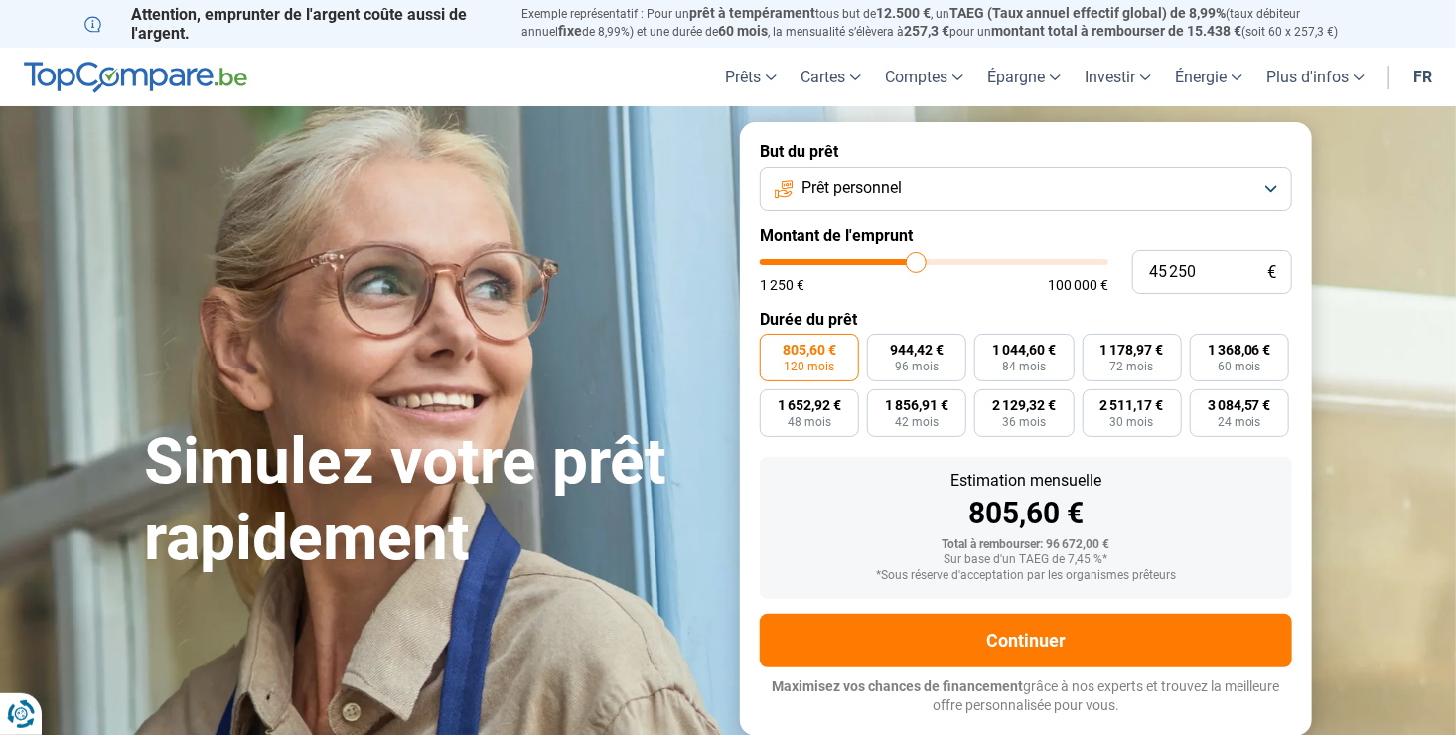
type input "45 000"
type input "45000"
type input "45 250"
type input "45250"
type input "45 000"
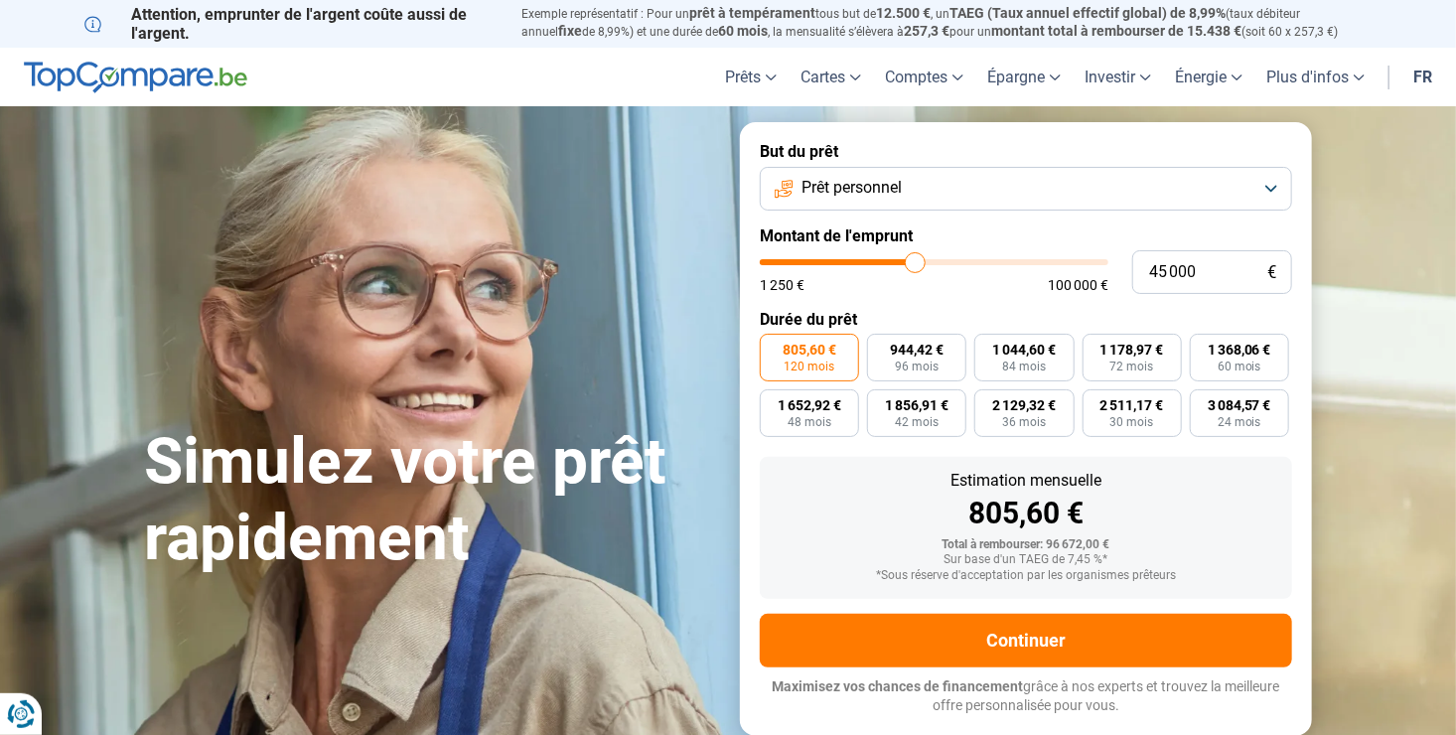
drag, startPoint x: 1002, startPoint y: 266, endPoint x: 913, endPoint y: 258, distance: 89.7
type input "44750"
click at [915, 259] on input "range" at bounding box center [934, 262] width 349 height 6
type input "46 500"
type input "46500"
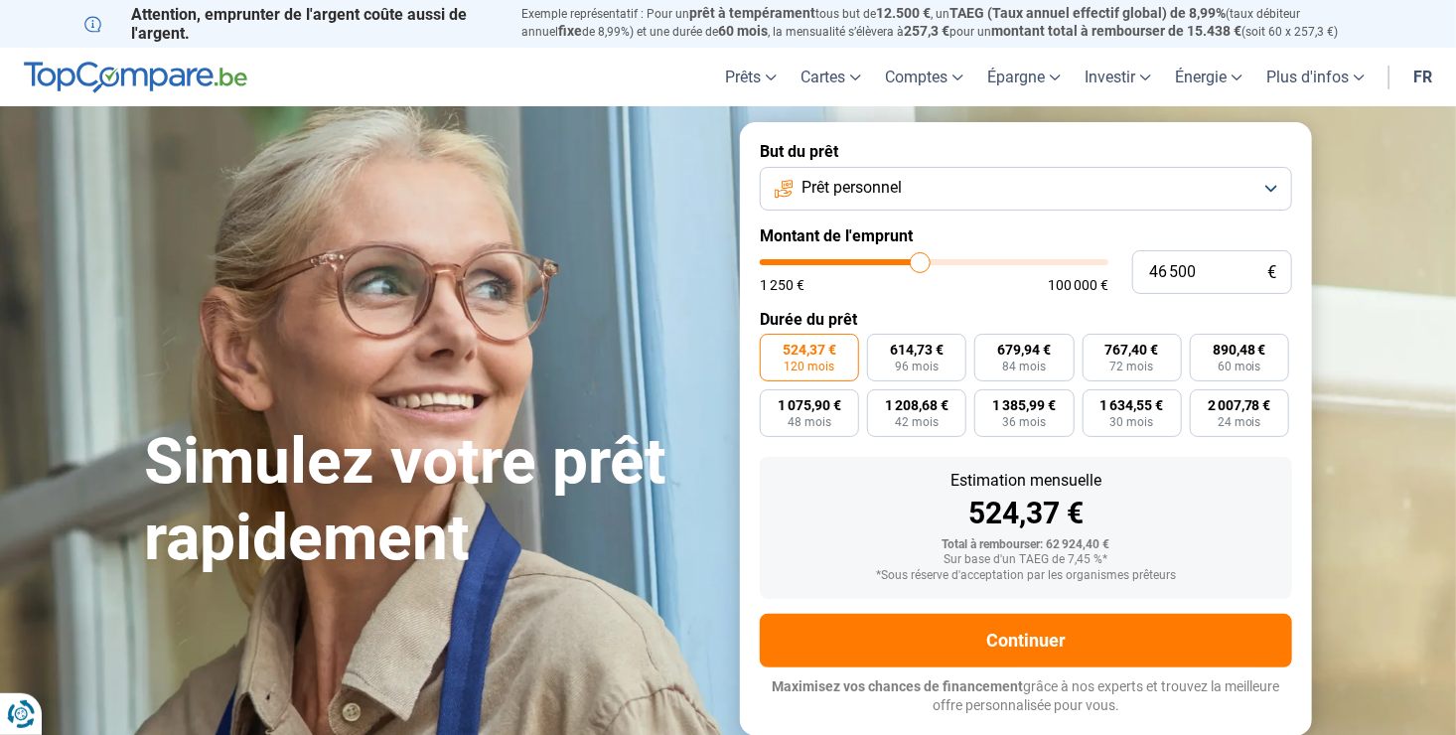
type input "46 750"
type input "46750"
type input "47 750"
type input "47750"
type input "48 250"
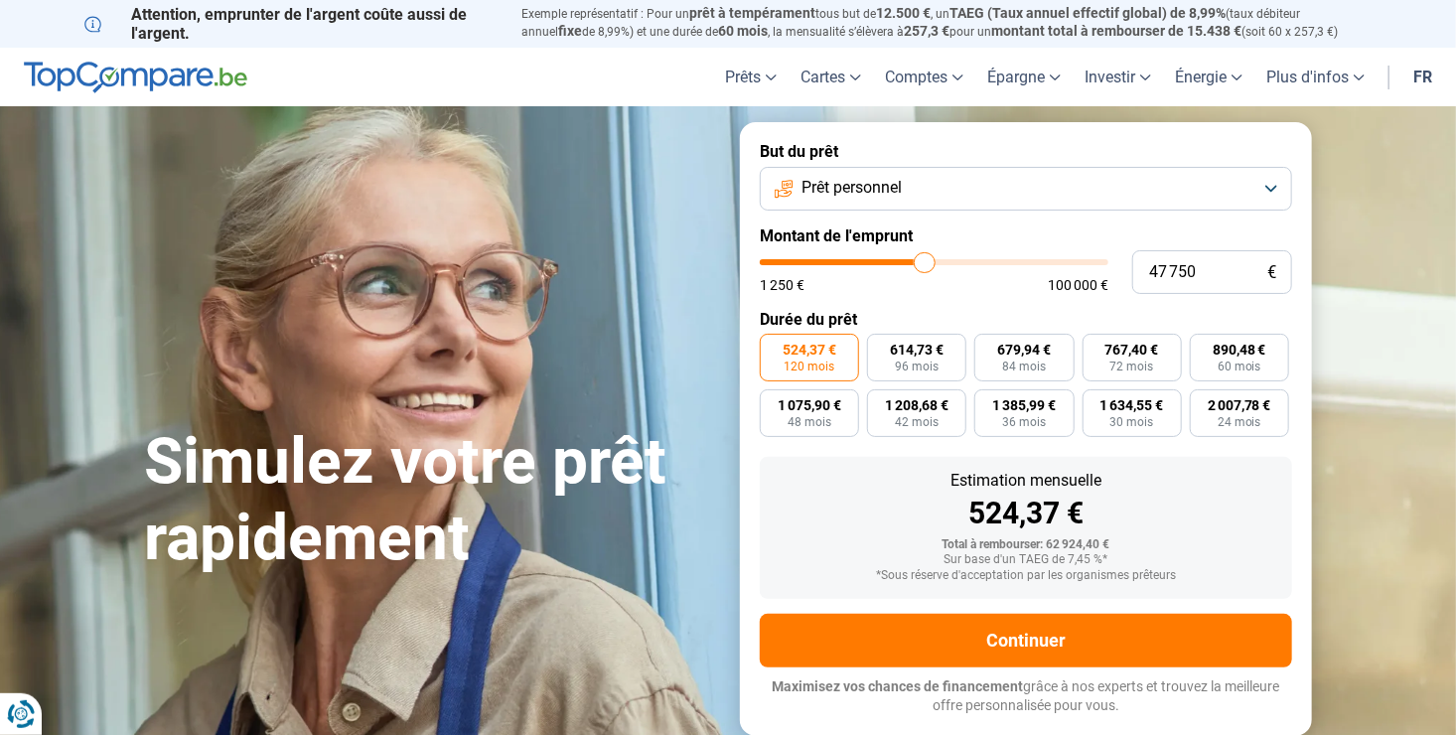
type input "48250"
type input "48 750"
type input "48750"
type input "49 250"
type input "49250"
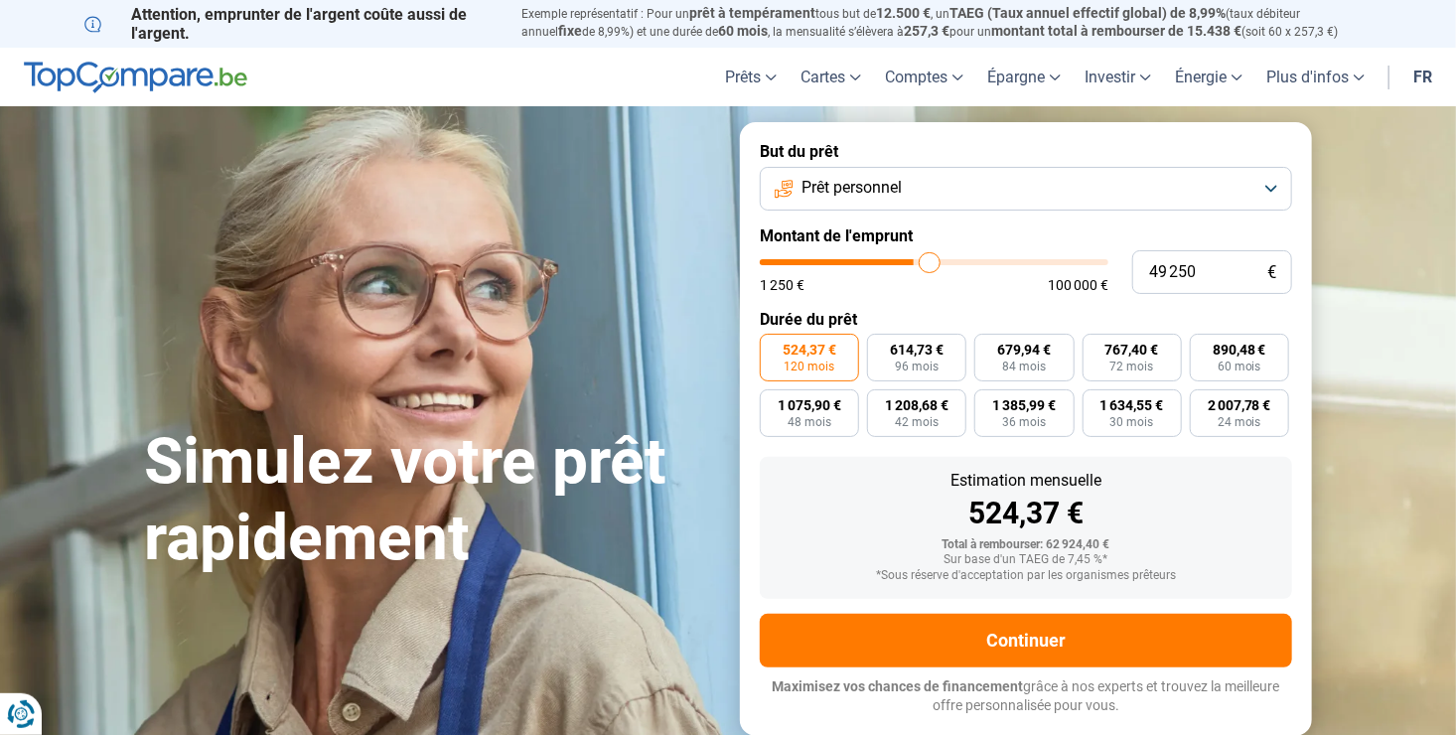
type input "49 750"
type input "49750"
type input "50 250"
type input "50250"
type input "50 750"
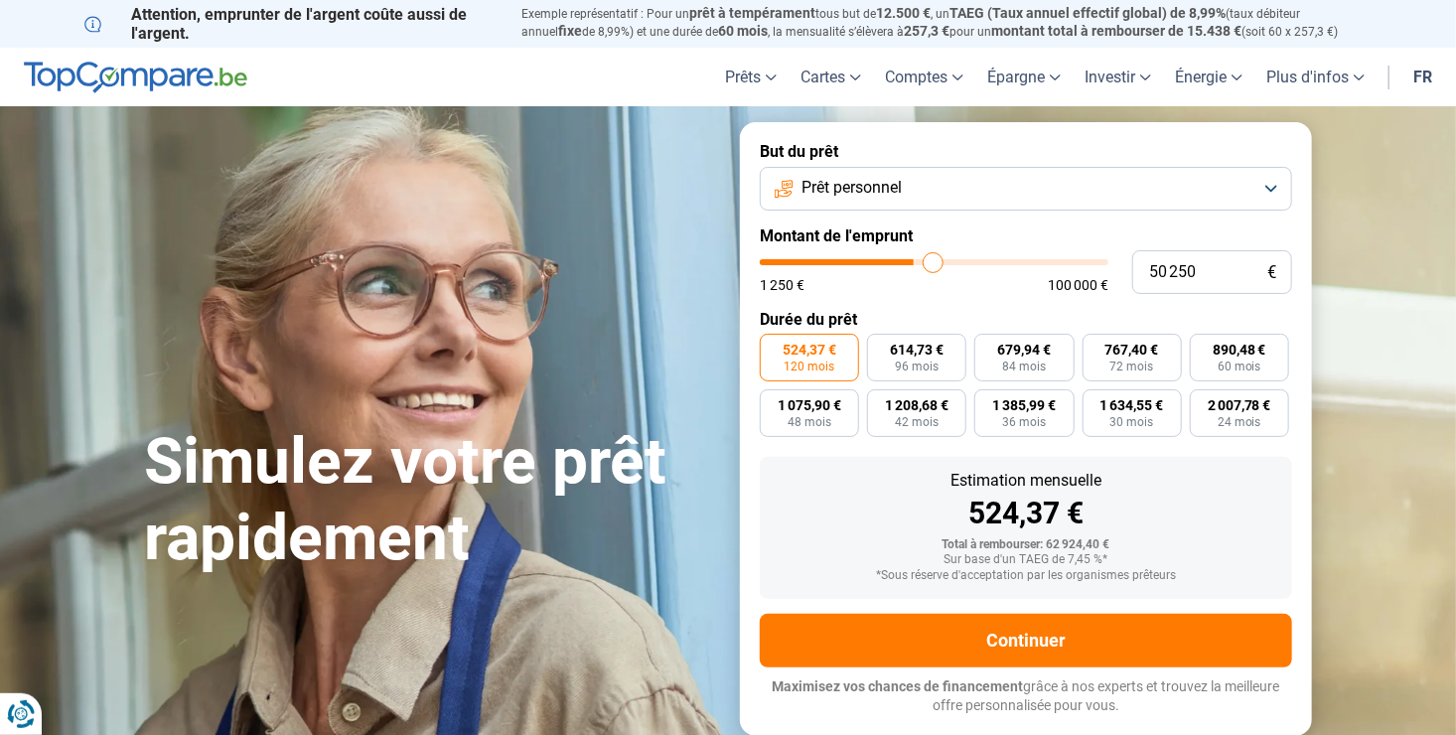
type input "50750"
type input "51 750"
type input "51750"
type input "52 500"
type input "52500"
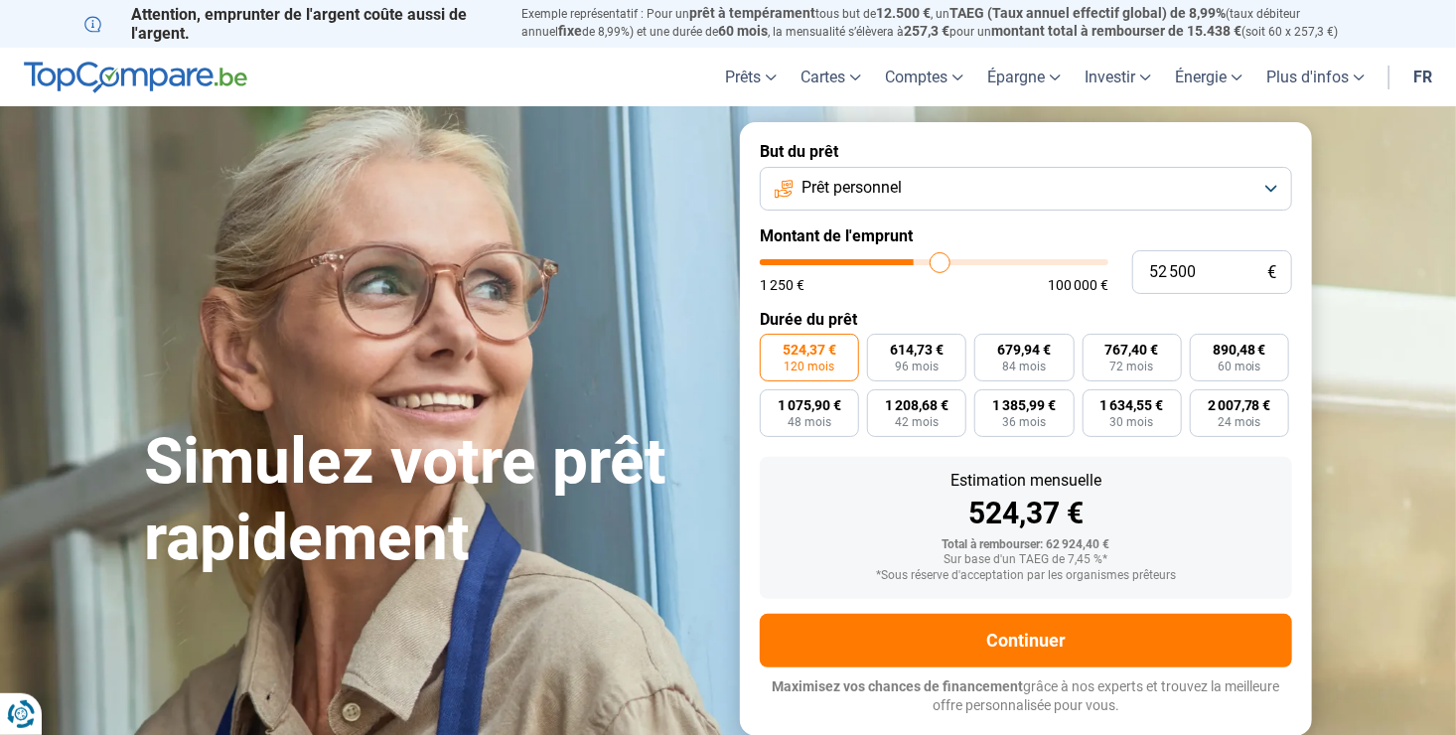
type input "53 250"
type input "53250"
type input "54 250"
type input "54250"
type input "55 250"
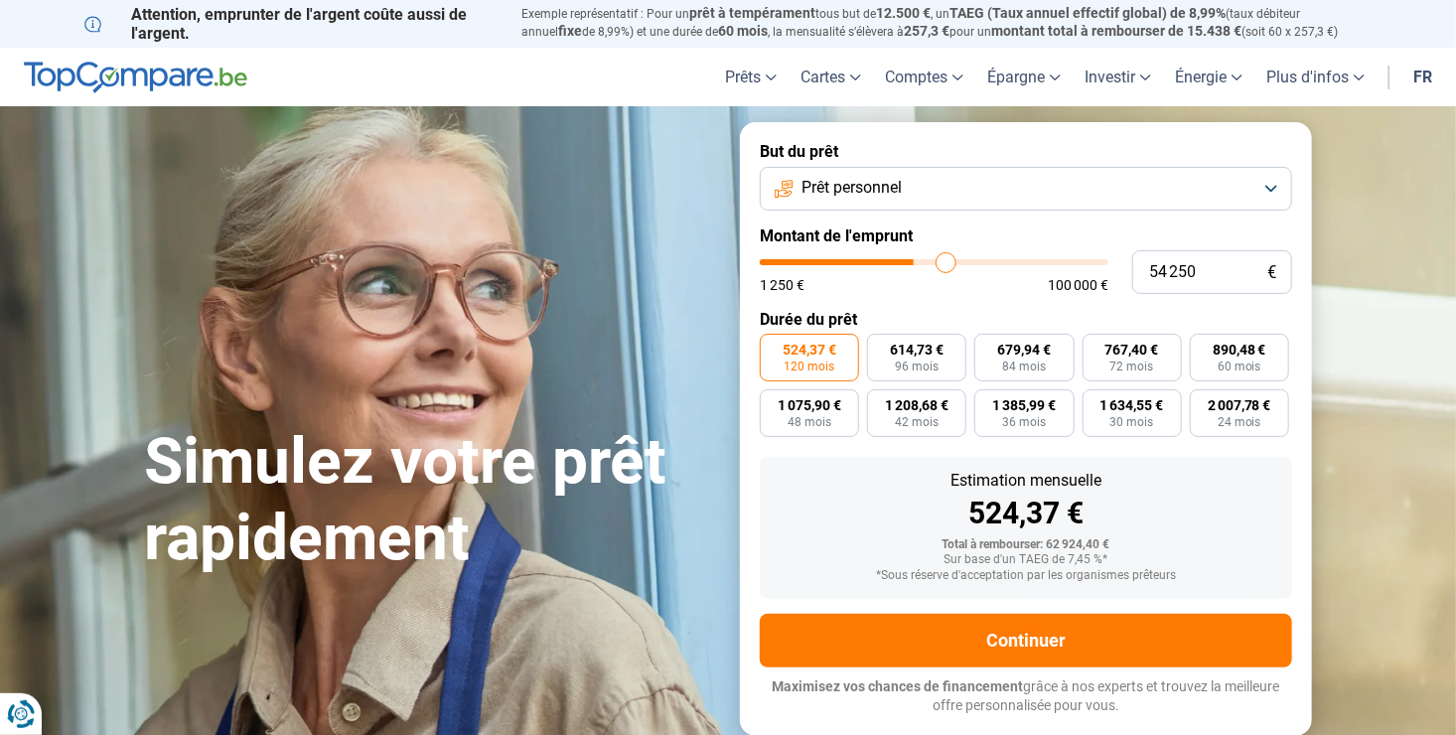
type input "55250"
type input "55 750"
type input "55750"
type input "56 000"
type input "56000"
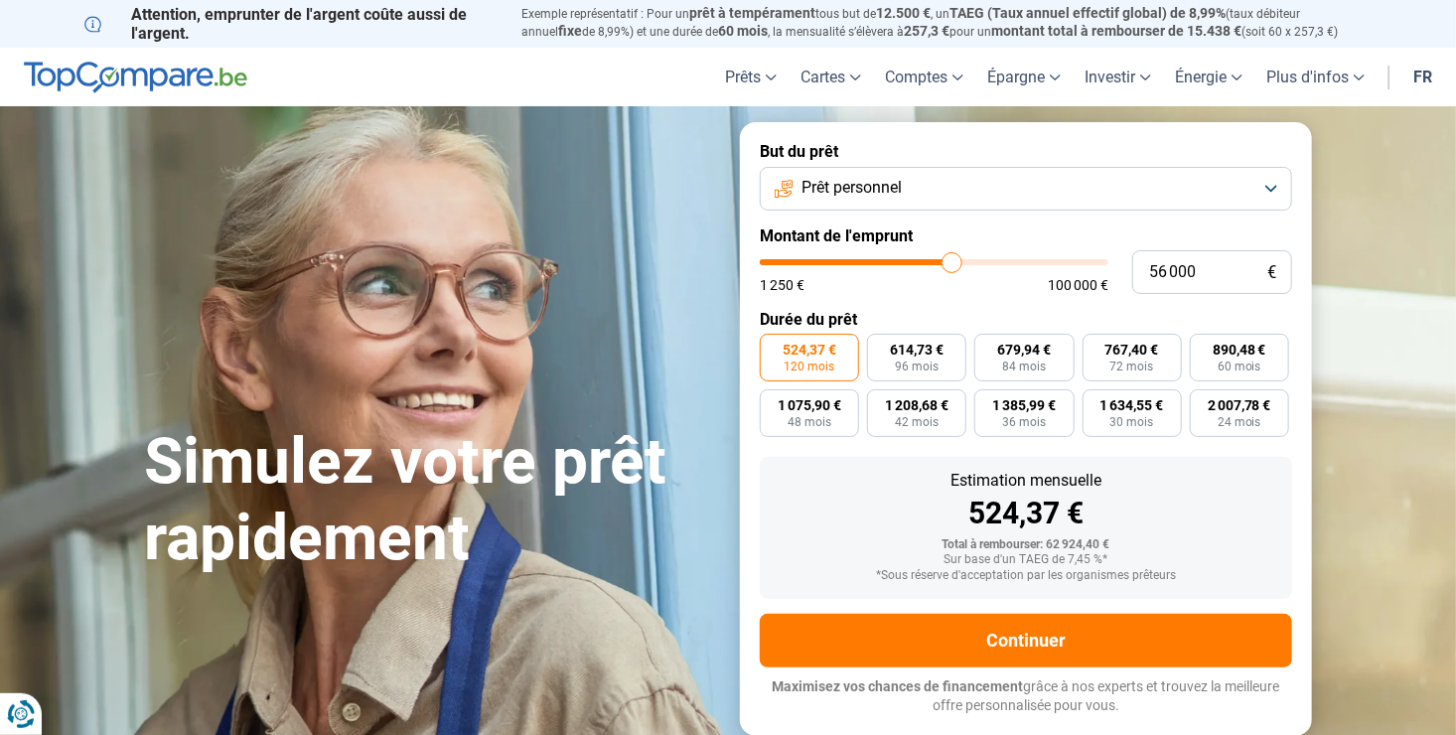
type input "56 500"
type input "56500"
type input "58 000"
type input "58000"
type input "58 750"
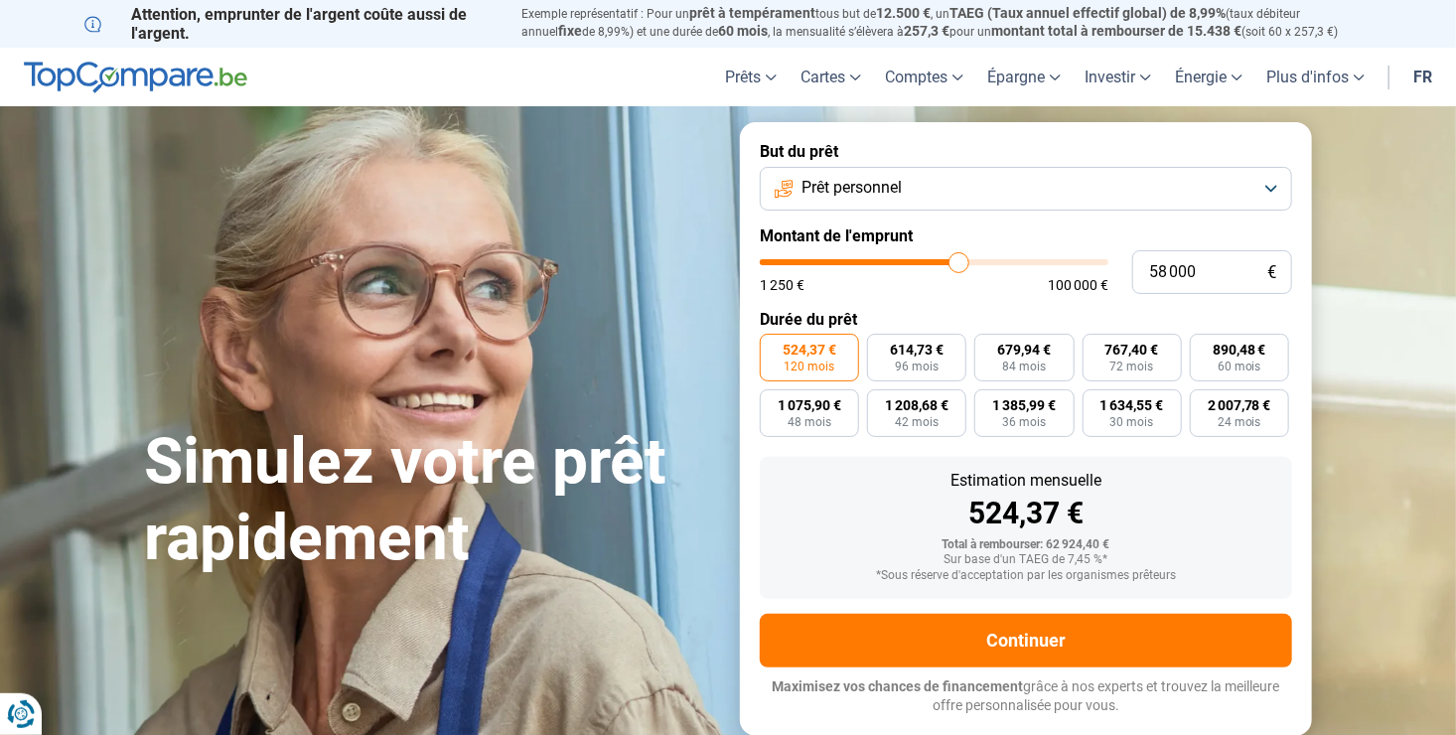
type input "58750"
type input "59 250"
drag, startPoint x: 920, startPoint y: 268, endPoint x: 962, endPoint y: 263, distance: 43.0
type input "59250"
click at [962, 262] on input "range" at bounding box center [934, 262] width 349 height 6
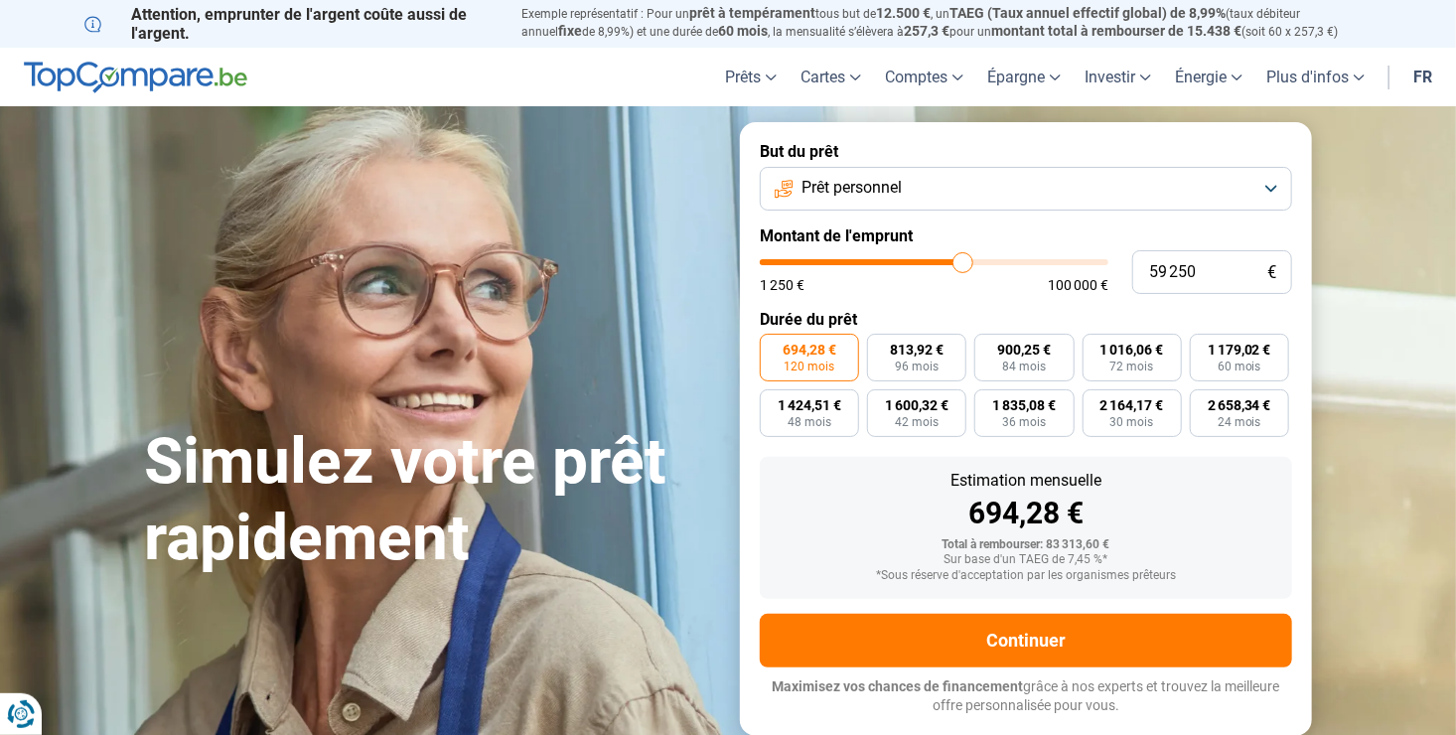
type input "59 000"
type input "59000"
type input "59 250"
type input "59250"
type input "60 000"
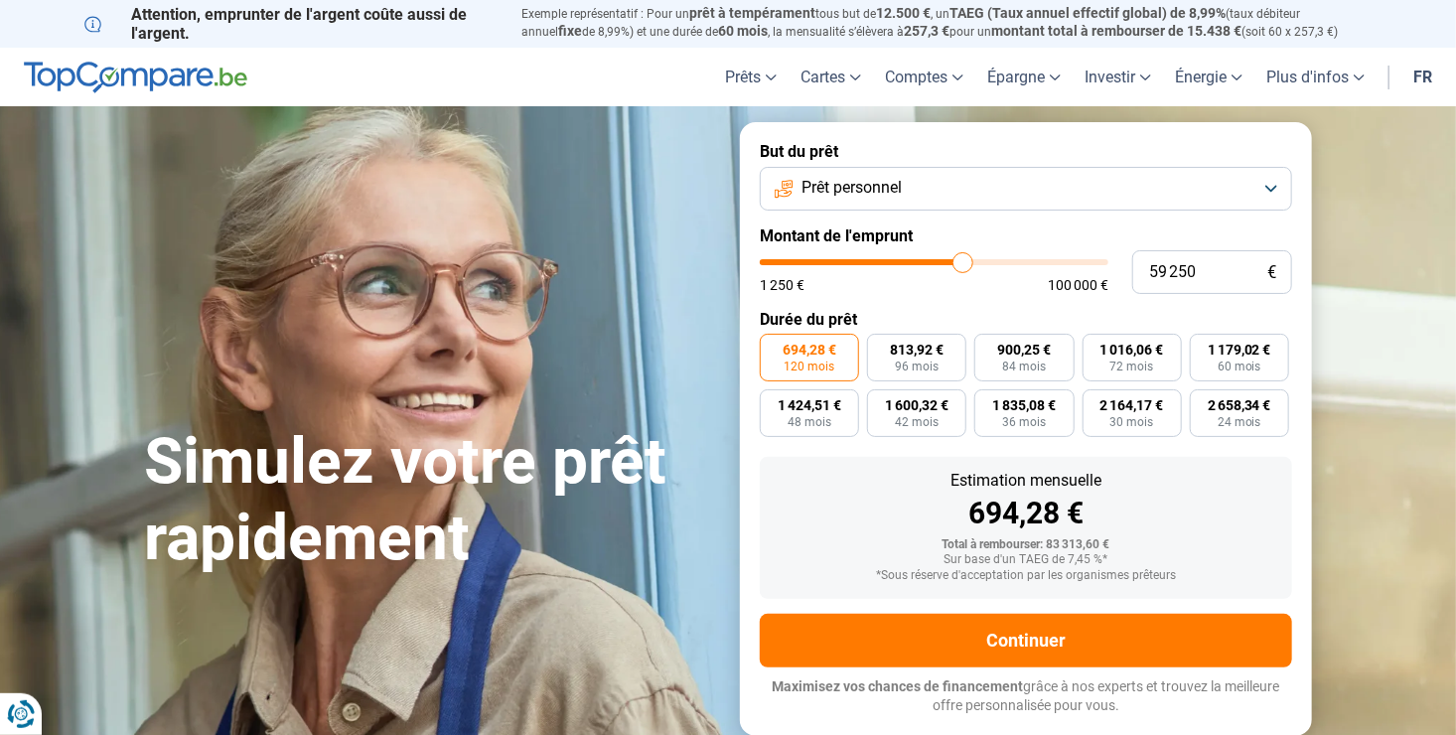
type input "60000"
type input "61 250"
type input "61250"
type input "62 500"
drag, startPoint x: 961, startPoint y: 264, endPoint x: 978, endPoint y: 267, distance: 17.1
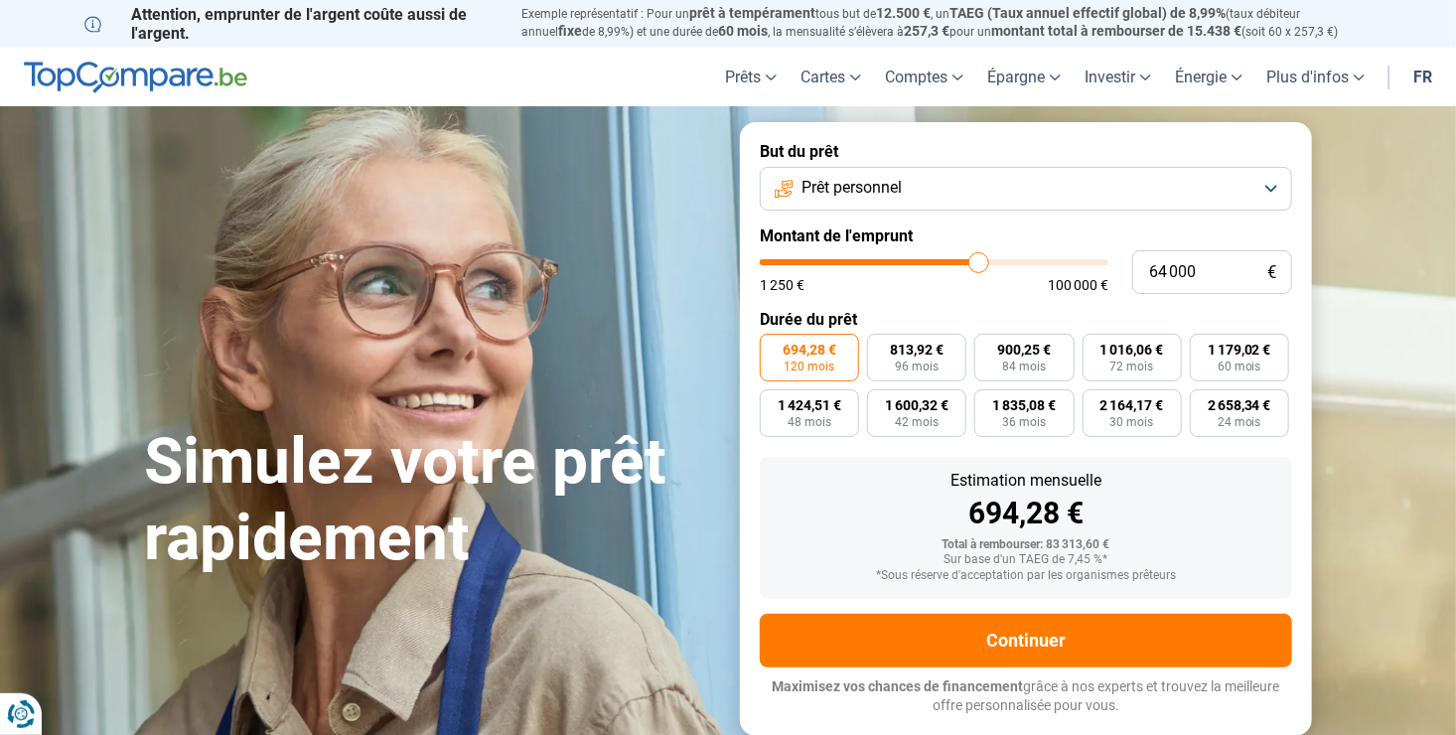
click at [978, 265] on input "range" at bounding box center [934, 262] width 349 height 6
drag, startPoint x: 977, startPoint y: 267, endPoint x: 768, endPoint y: 289, distance: 210.7
click at [768, 265] on input "range" at bounding box center [934, 262] width 349 height 6
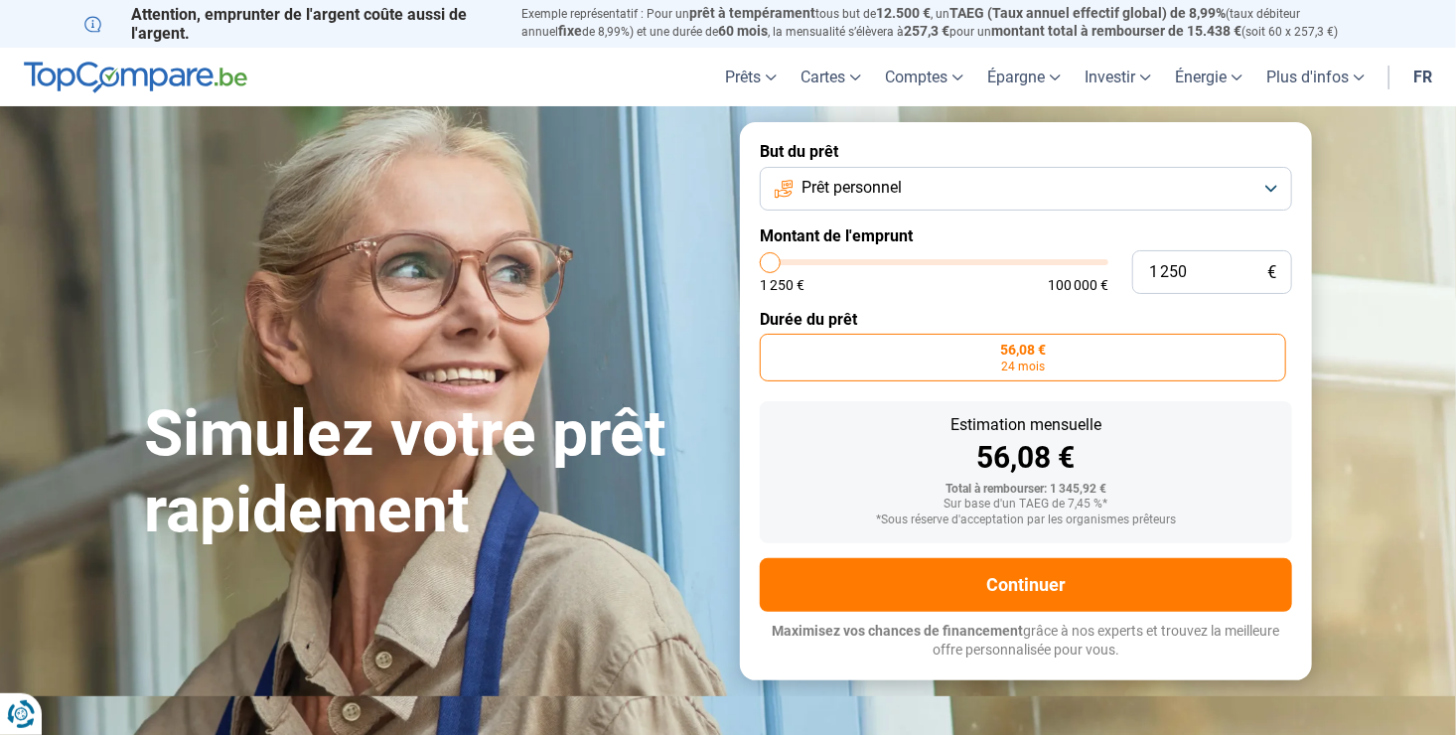
click at [800, 165] on form "But du prêt Prêt personnel Montant de l'emprunt 1 250 € 1 250 € 100 000 € Durée…" at bounding box center [1026, 400] width 572 height 557
click at [804, 185] on span "Prêt personnel" at bounding box center [851, 188] width 100 height 22
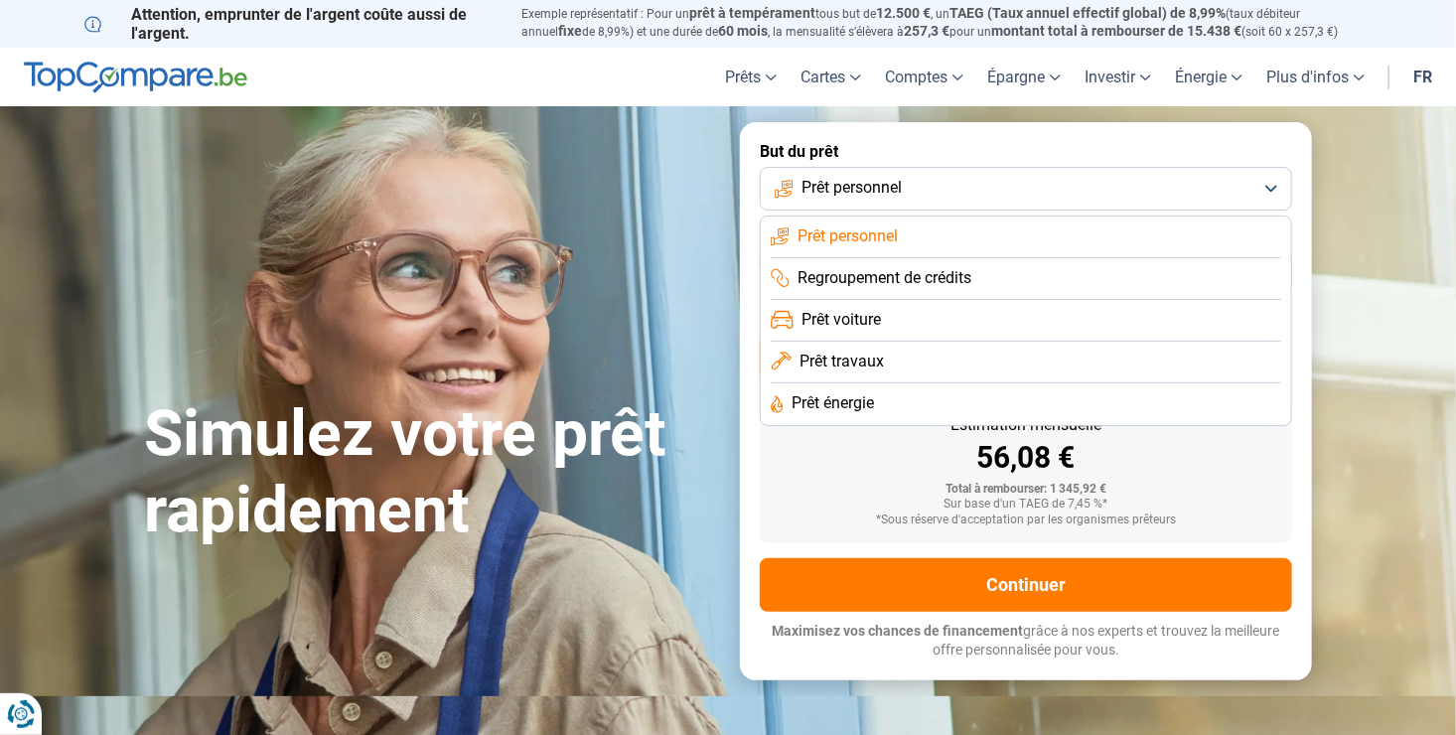
click at [844, 239] on span "Prêt personnel" at bounding box center [848, 236] width 100 height 22
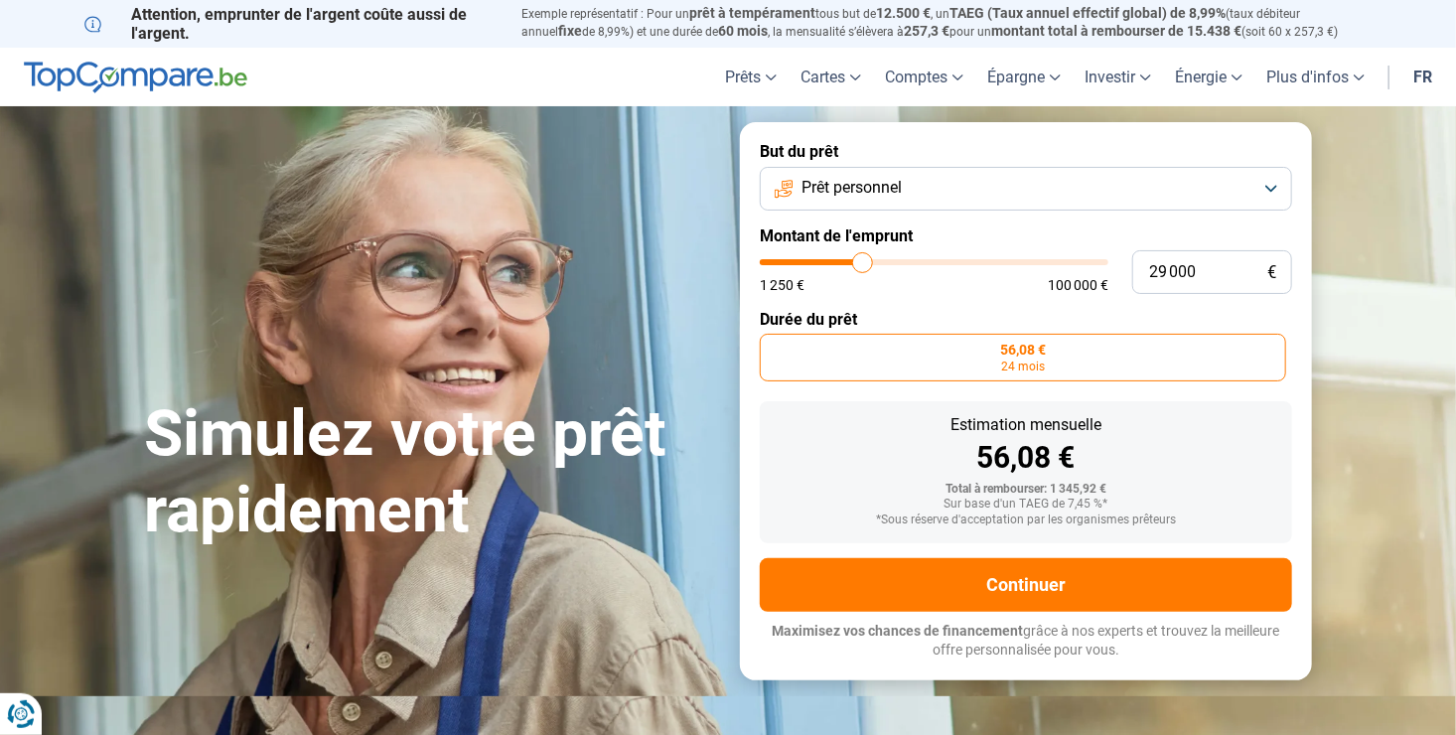
drag, startPoint x: 771, startPoint y: 254, endPoint x: 863, endPoint y: 273, distance: 94.3
click at [863, 265] on input "range" at bounding box center [934, 262] width 349 height 6
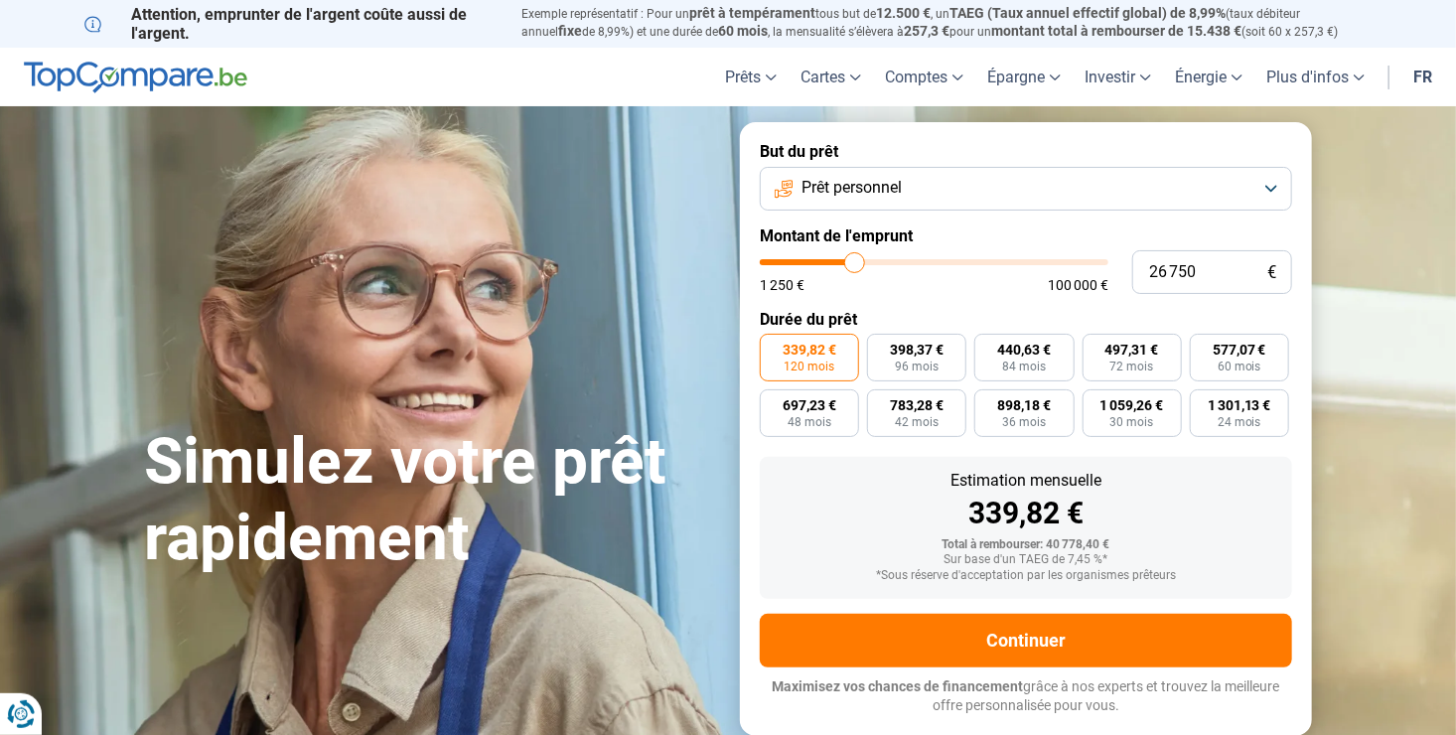
click at [855, 265] on input "range" at bounding box center [934, 262] width 349 height 6
drag, startPoint x: 855, startPoint y: 274, endPoint x: 827, endPoint y: 278, distance: 28.1
click at [827, 278] on div "1 250 € 100 000 €" at bounding box center [934, 275] width 349 height 33
click at [916, 179] on button "Prêt personnel" at bounding box center [1026, 189] width 532 height 44
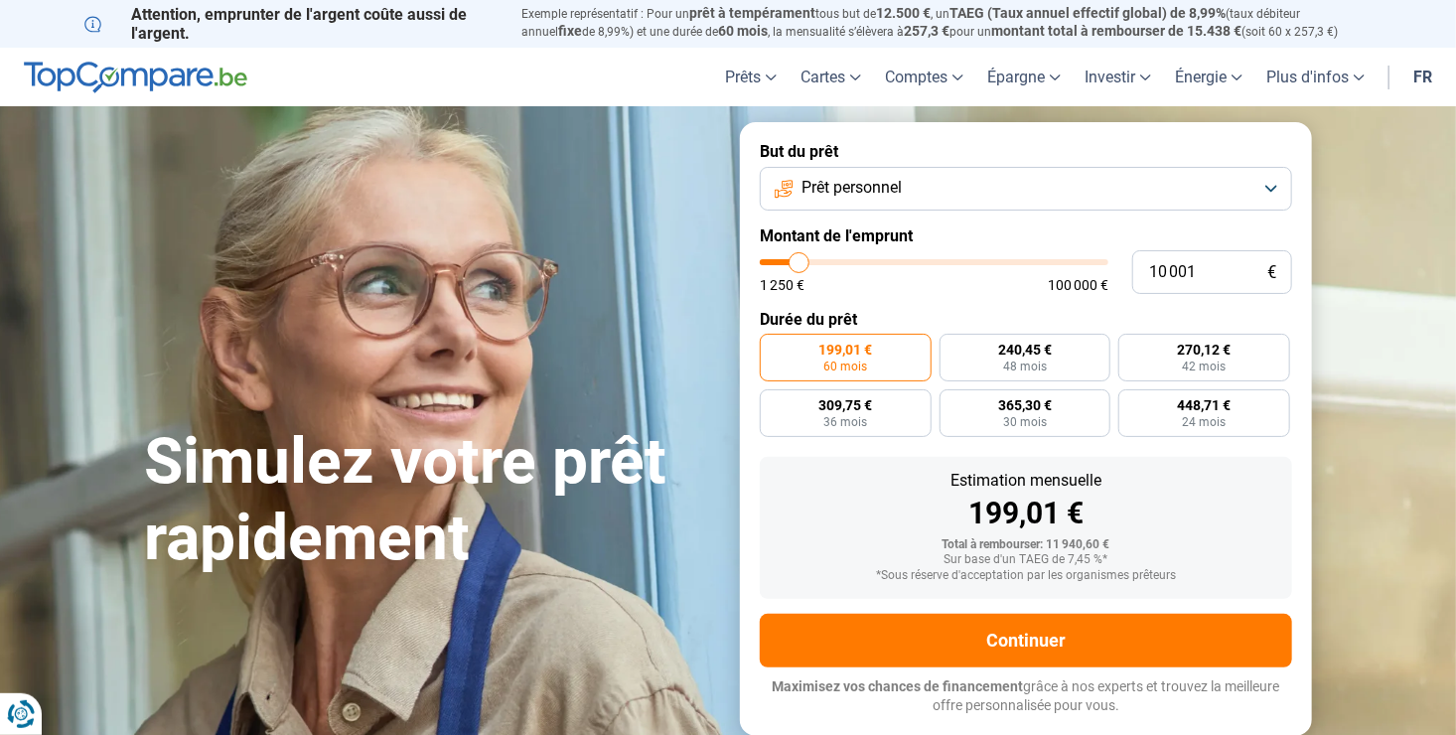
type input "9 750"
type input "9750"
type input "10 000"
type input "10000"
type input "10 250"
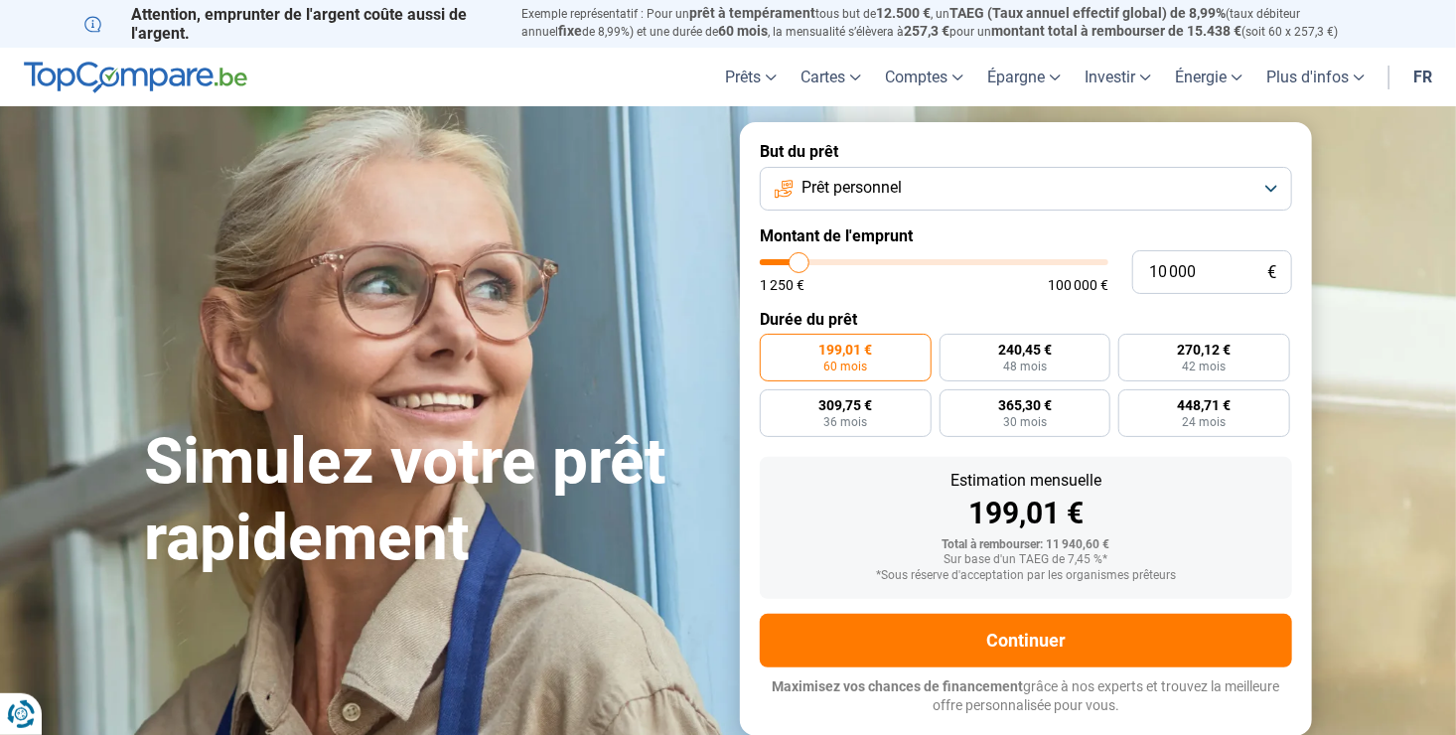
type input "10250"
type input "10 750"
type input "10750"
type input "11 000"
type input "11000"
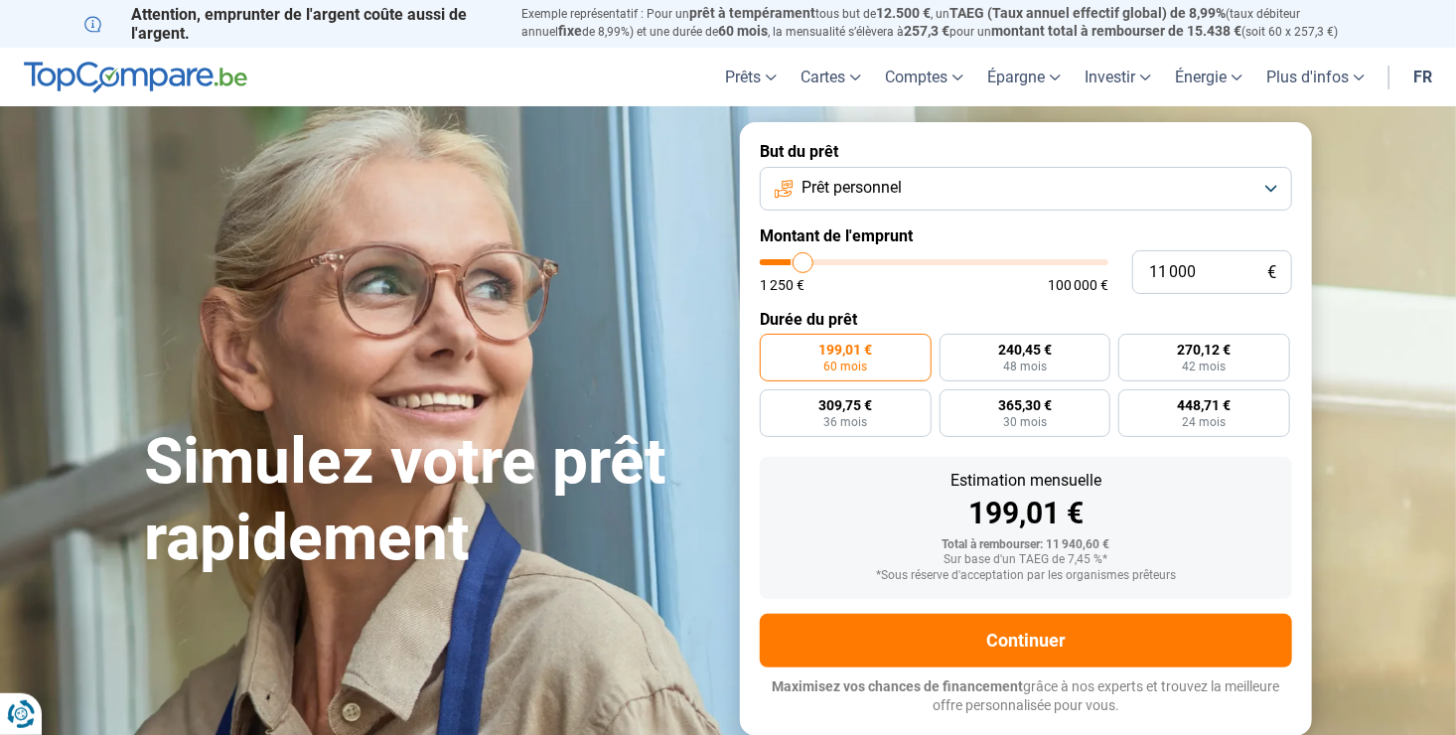
type input "11 250"
type input "11250"
type input "11 500"
type input "11500"
type input "12 000"
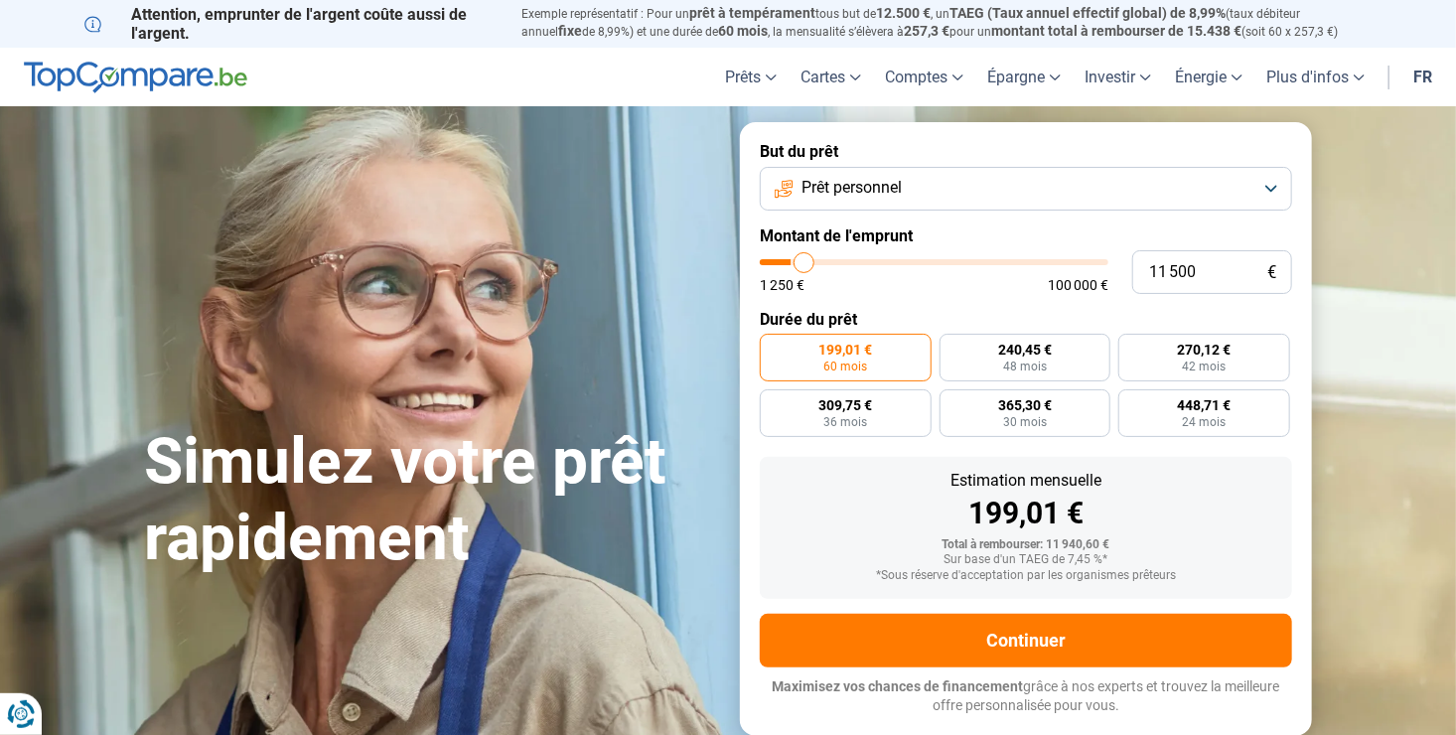
type input "12000"
type input "12 250"
type input "12250"
type input "12 750"
type input "12750"
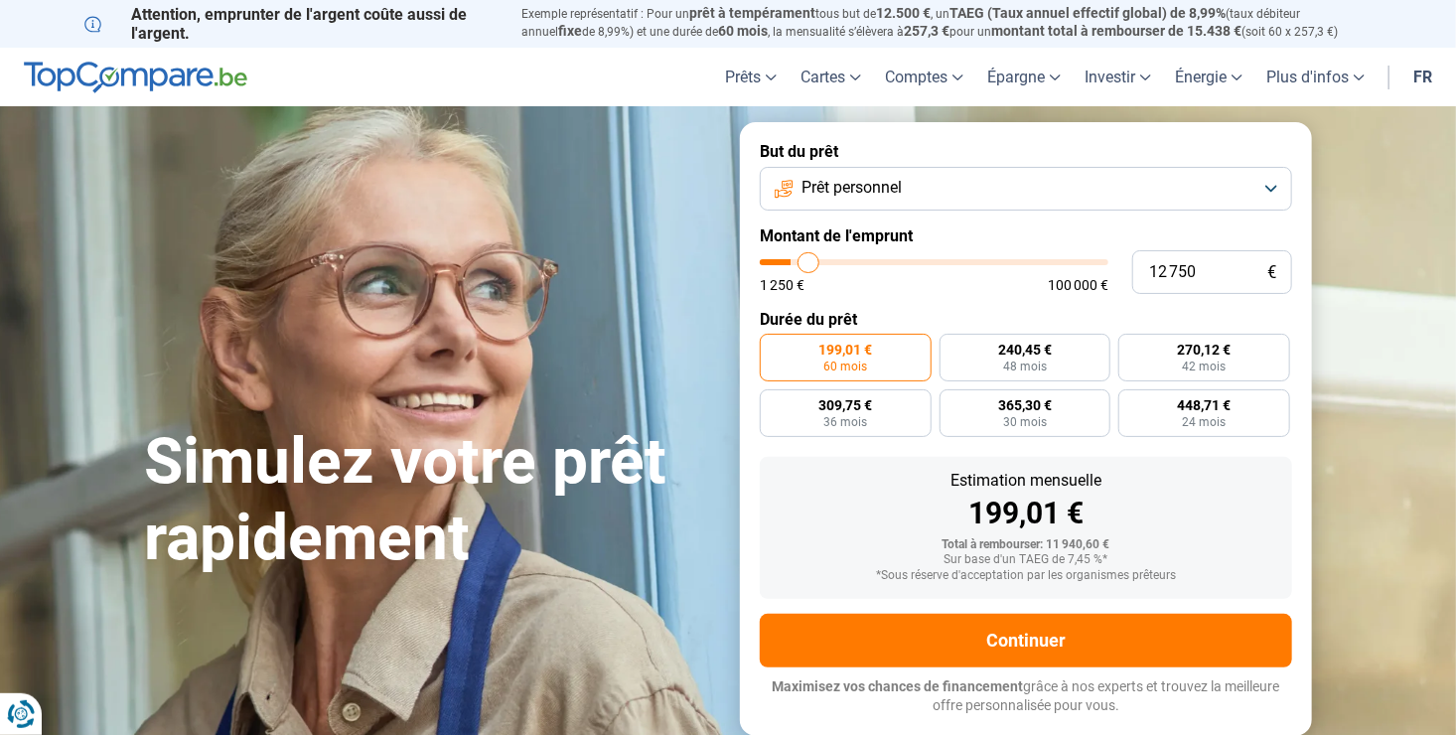
type input "13 000"
type input "13000"
type input "13 250"
type input "13250"
type input "14 000"
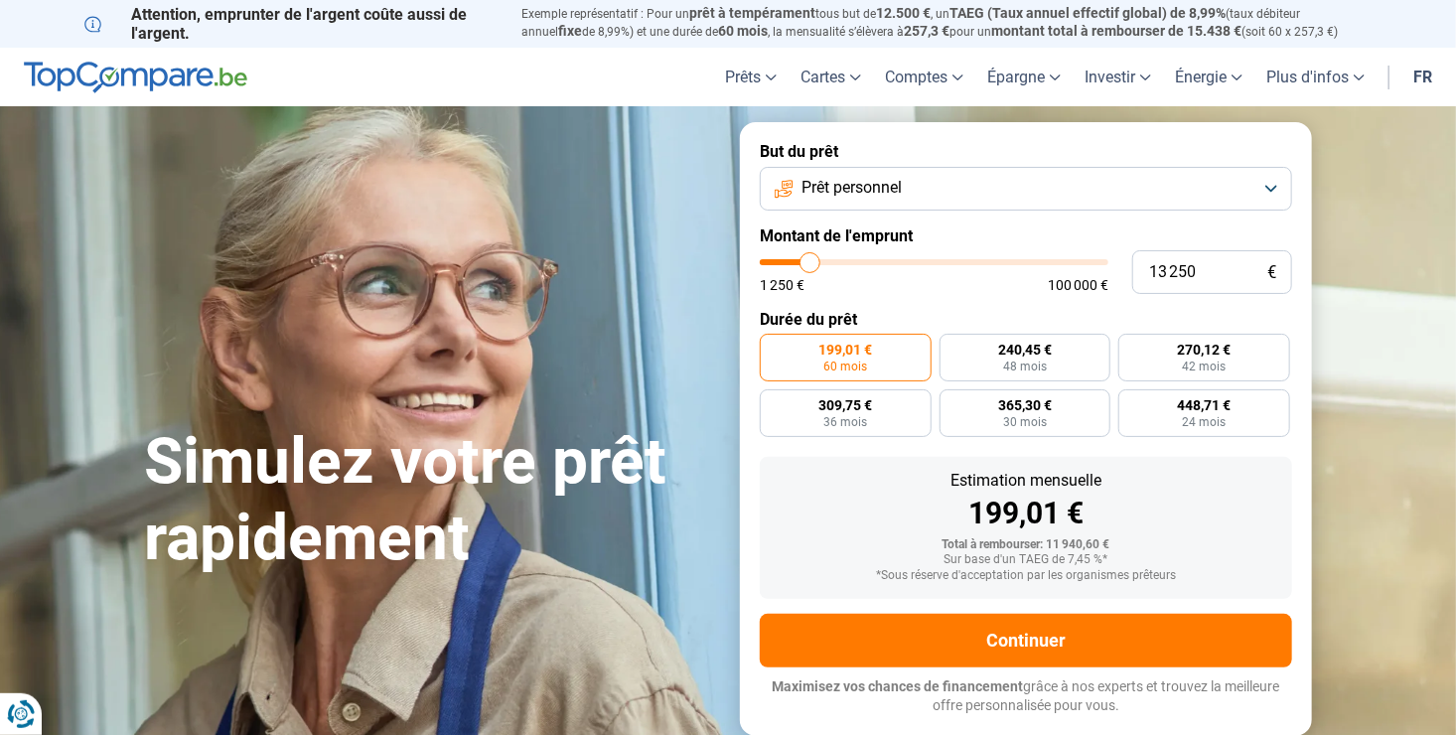
type input "14000"
type input "15 000"
type input "15000"
type input "16 500"
type input "16500"
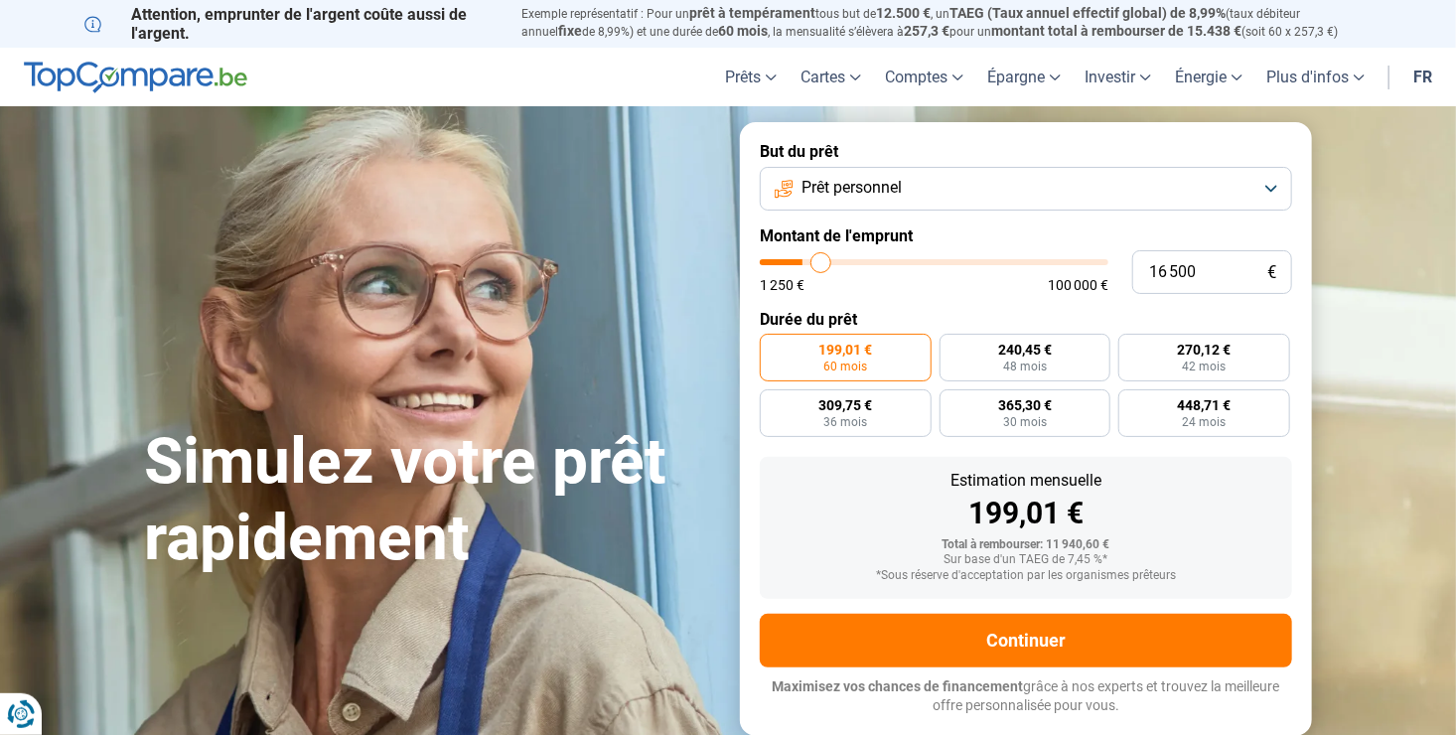
type input "20 000"
type input "20000"
type input "23 500"
type input "23500"
type input "26 750"
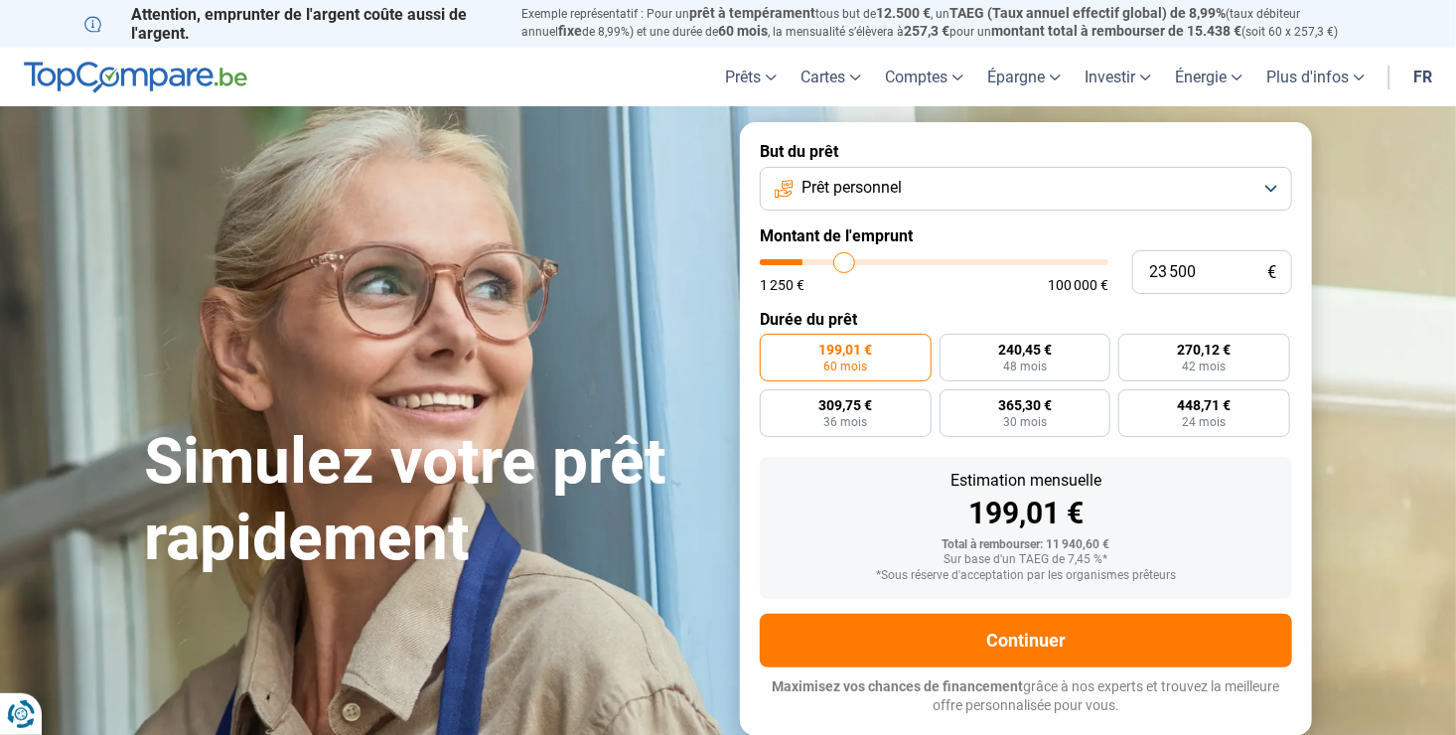
type input "26750"
type input "30 250"
type input "30250"
type input "32 500"
type input "32500"
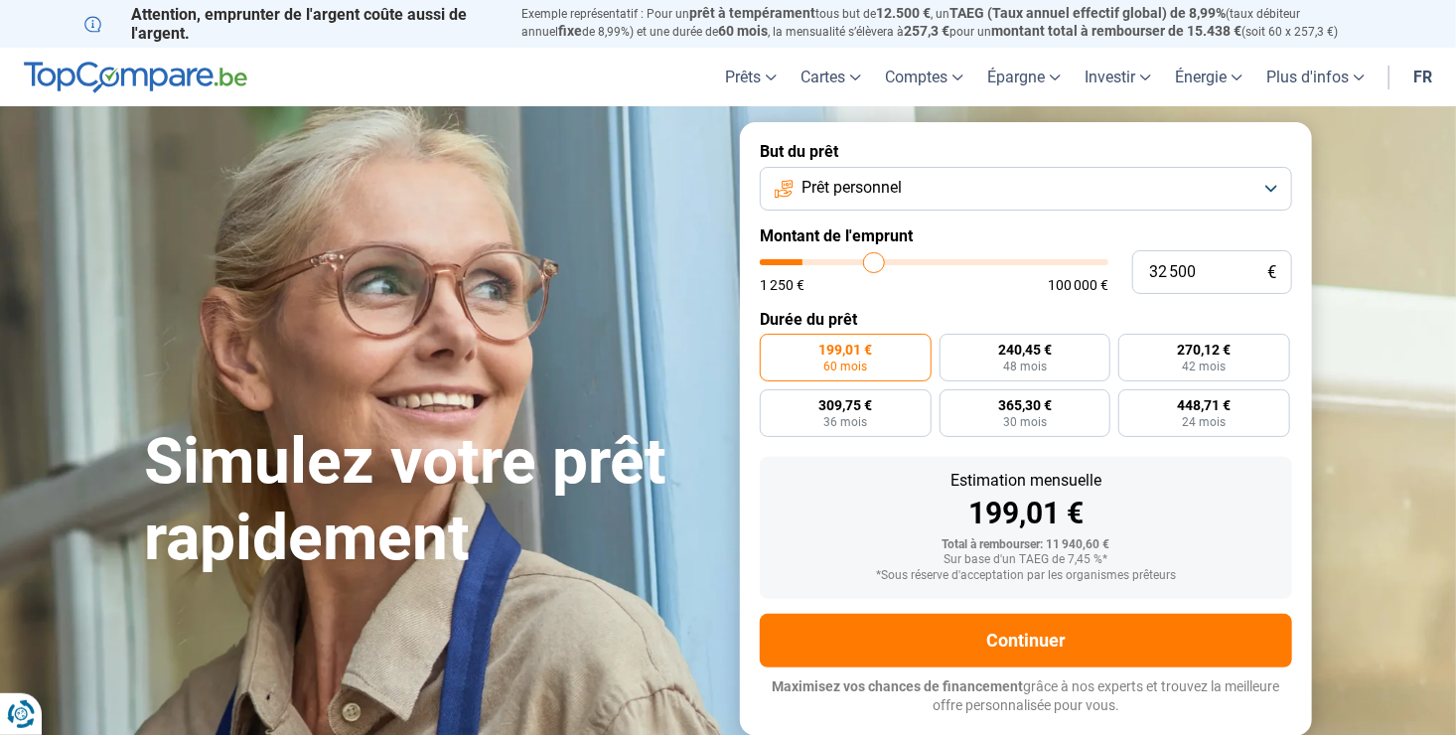
type input "33 250"
type input "33250"
type input "34 000"
drag, startPoint x: 799, startPoint y: 265, endPoint x: 879, endPoint y: 270, distance: 80.6
type input "34000"
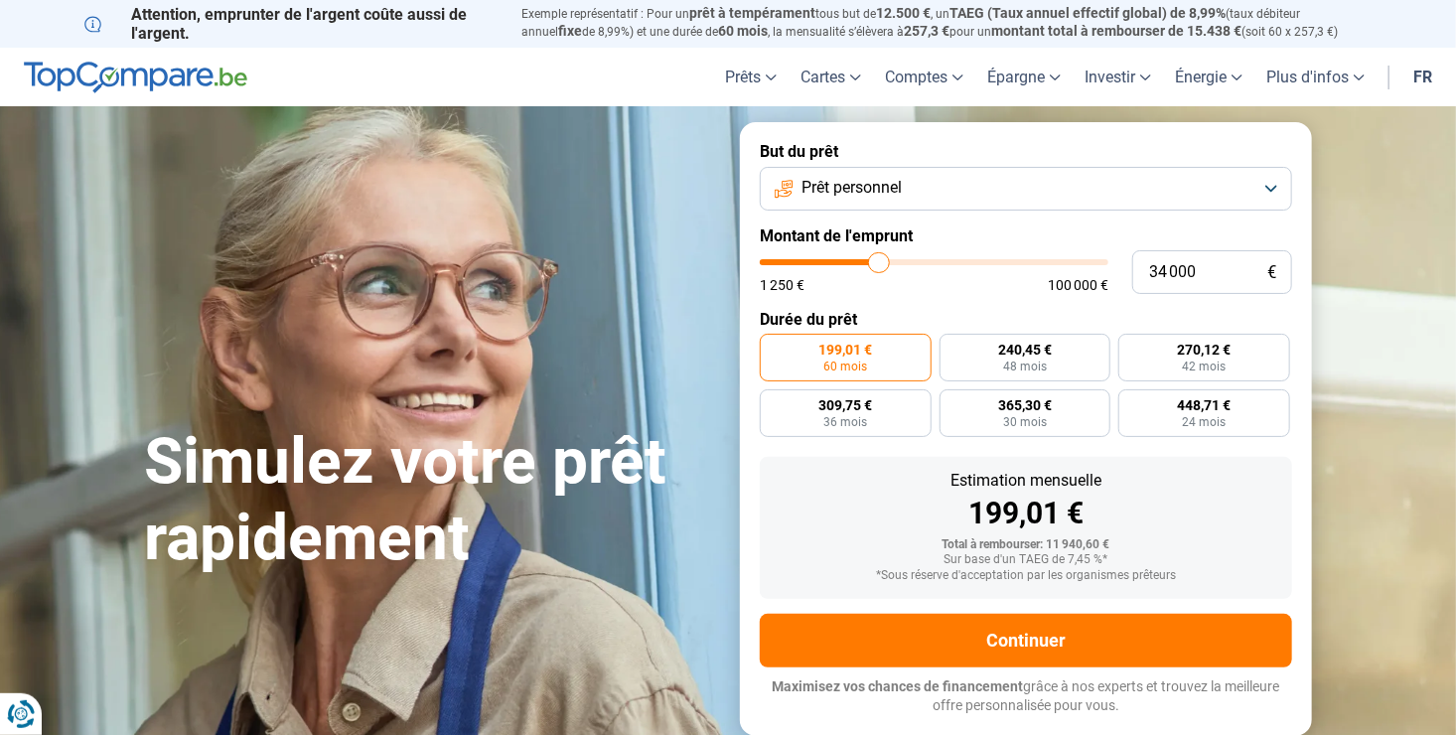
click at [879, 265] on input "range" at bounding box center [934, 262] width 349 height 6
radio input "false"
click at [927, 183] on button "Prêt personnel" at bounding box center [1026, 189] width 532 height 44
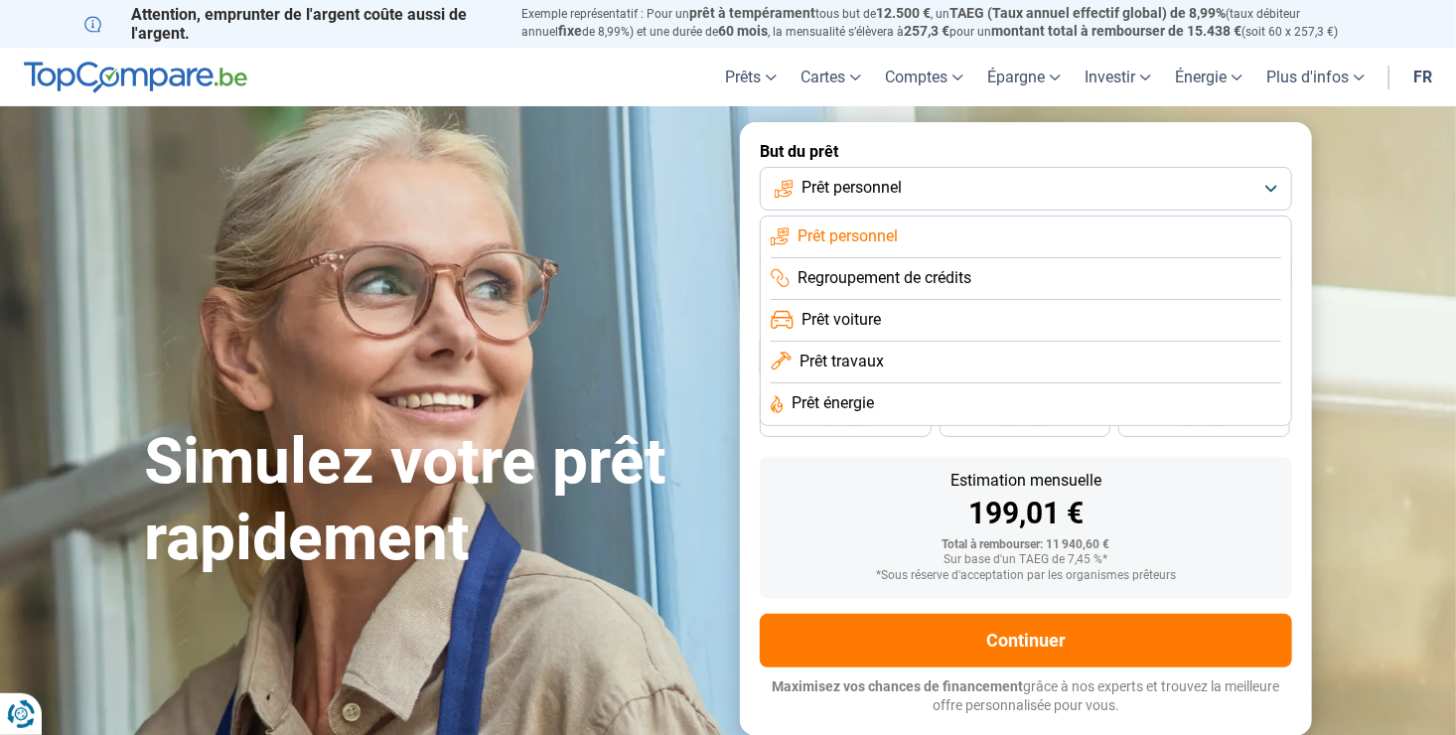
click at [1276, 185] on button "Prêt personnel" at bounding box center [1026, 189] width 532 height 44
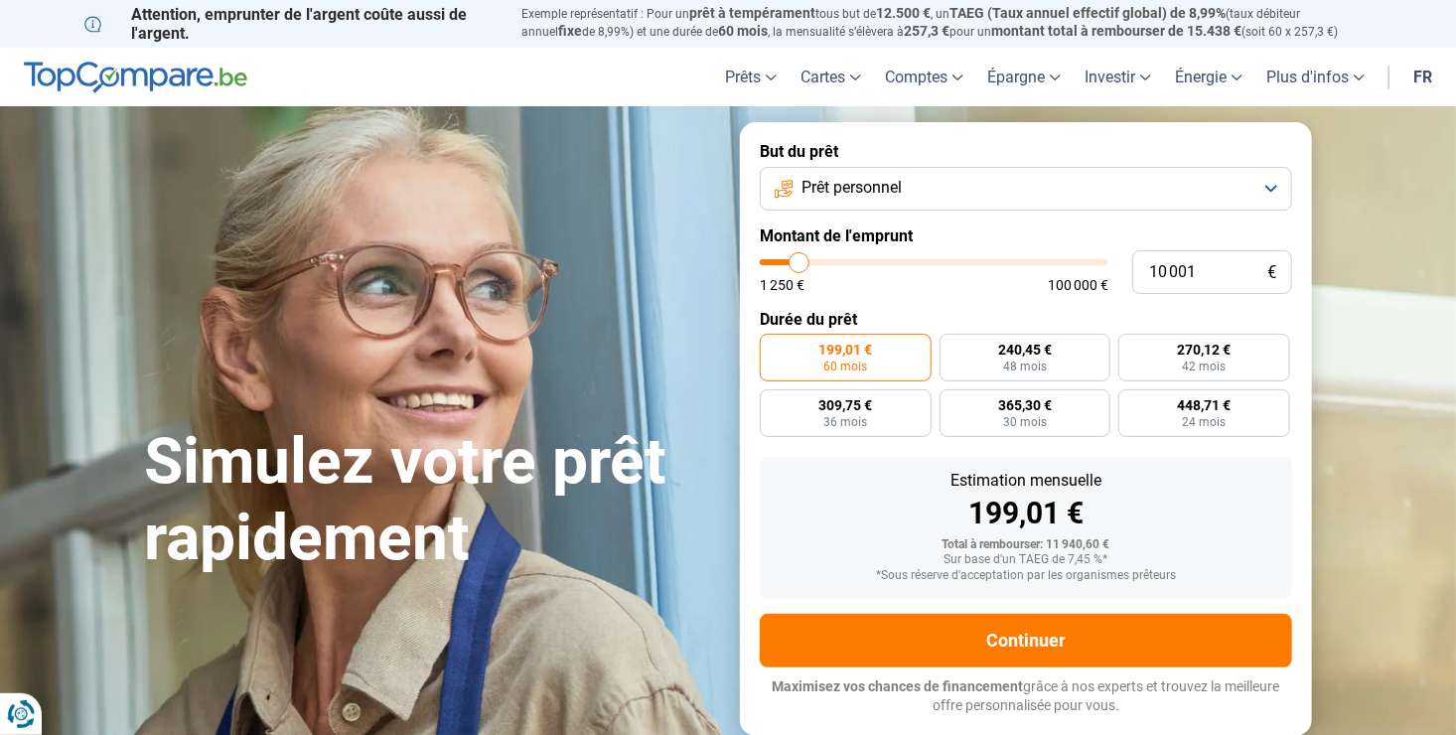
click at [1276, 183] on button "Prêt personnel" at bounding box center [1026, 189] width 532 height 44
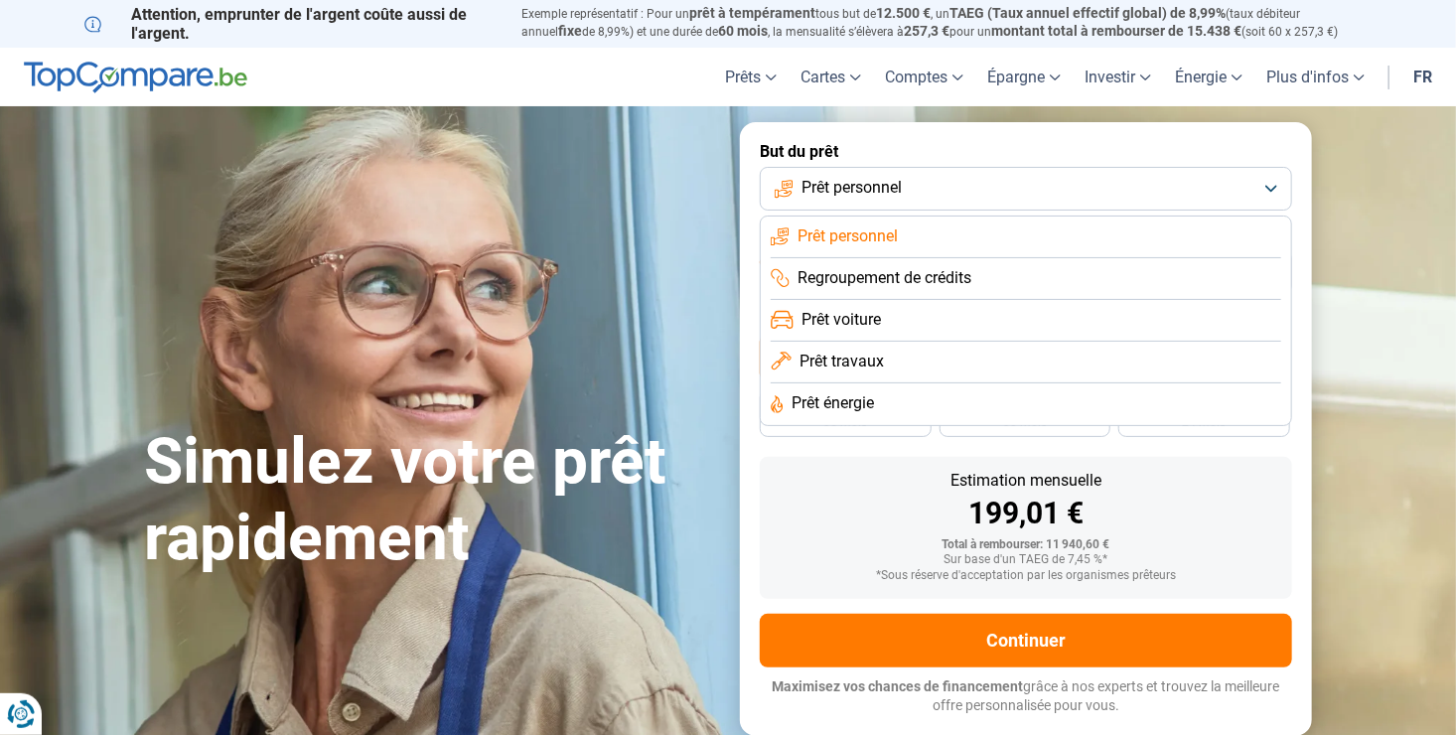
click at [844, 240] on span "Prêt personnel" at bounding box center [848, 236] width 100 height 22
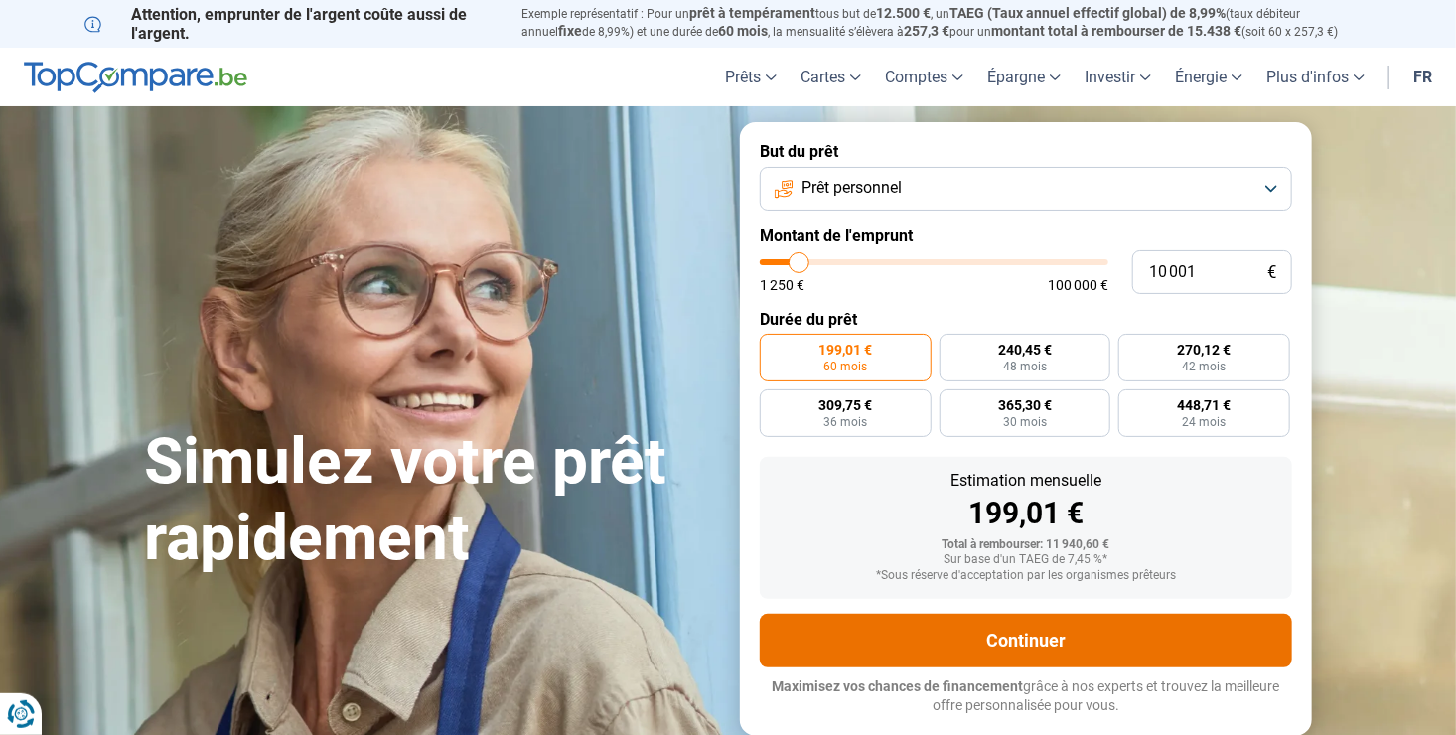
click at [1016, 644] on button "Continuer" at bounding box center [1026, 641] width 532 height 54
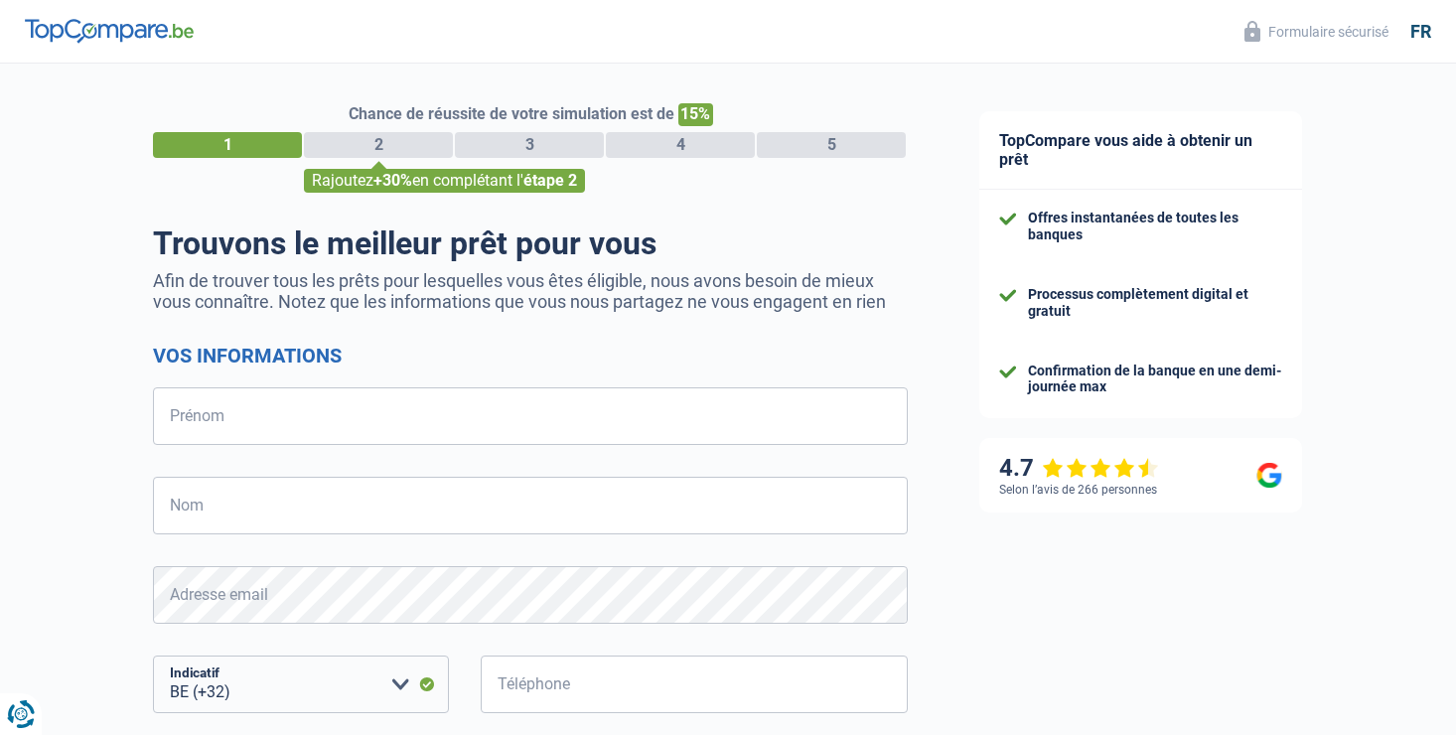
select select "32"
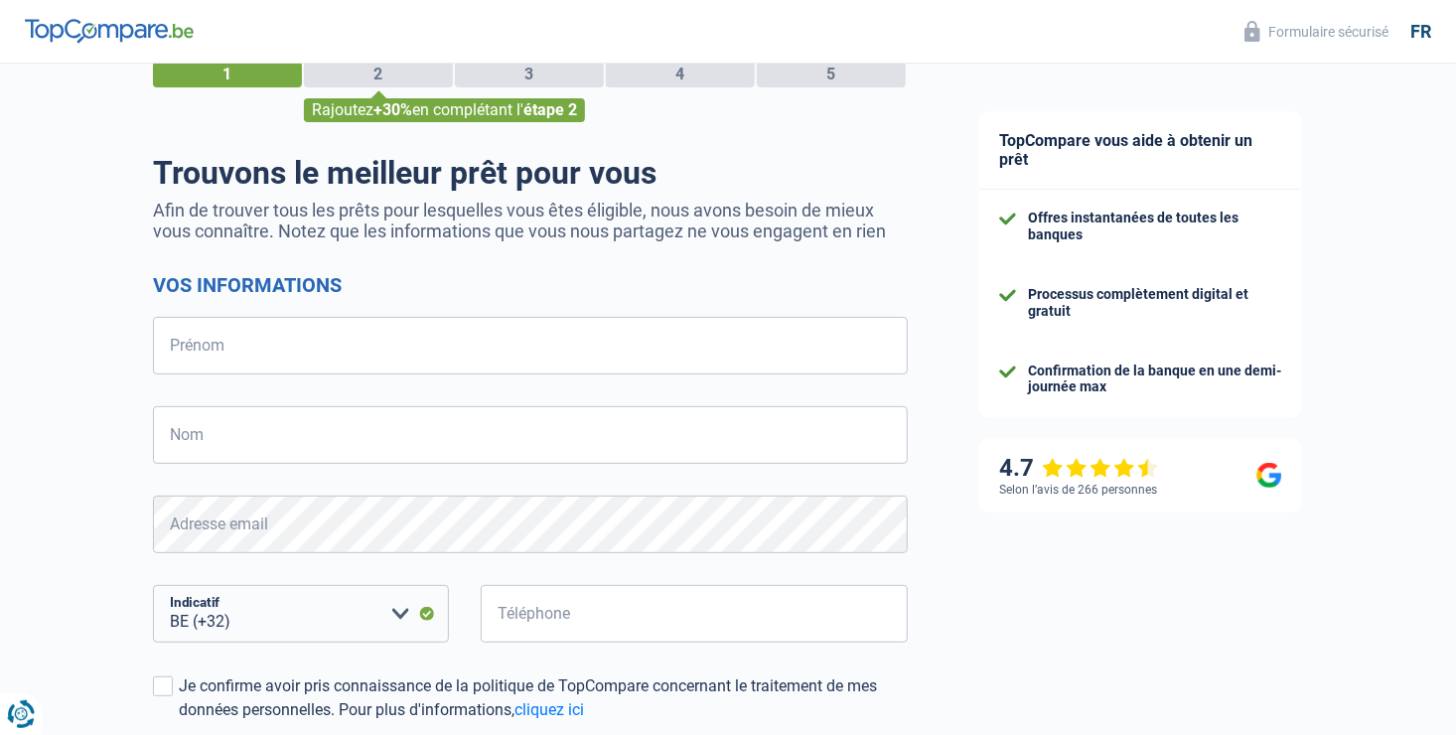
scroll to position [298, 0]
